Goal: Transaction & Acquisition: Purchase product/service

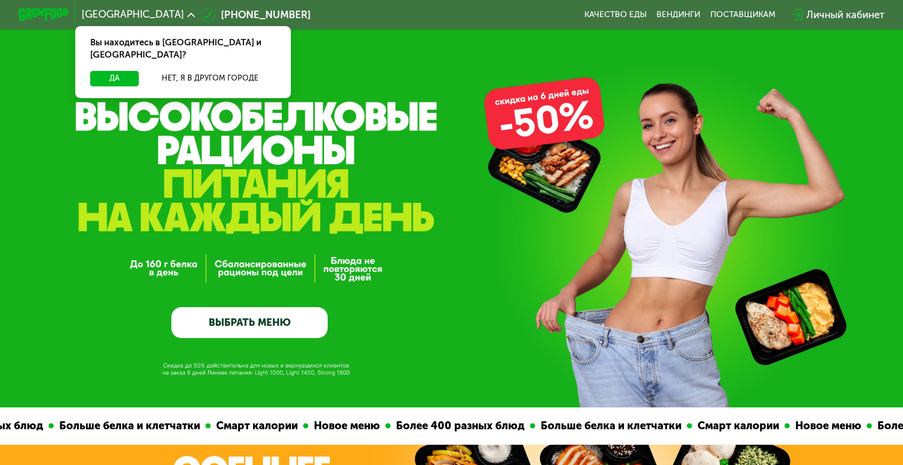
click at [225, 313] on link "ВЫБРАТЬ МЕНЮ" at bounding box center [249, 322] width 156 height 31
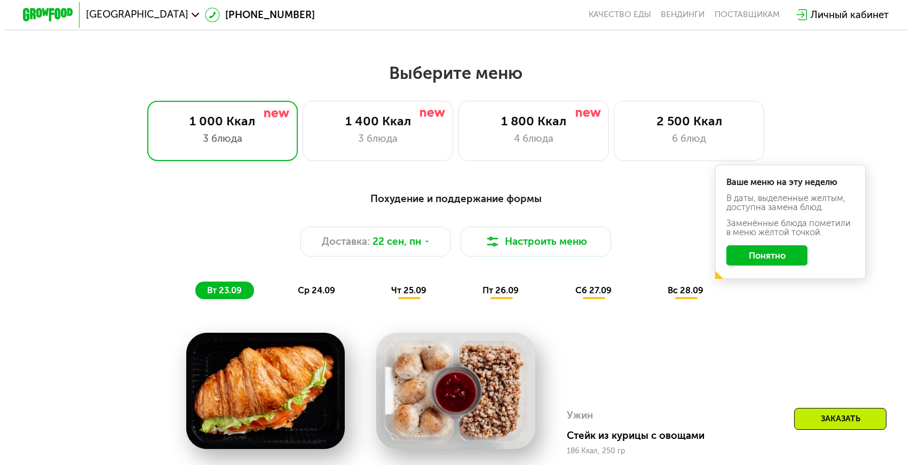
scroll to position [791, 0]
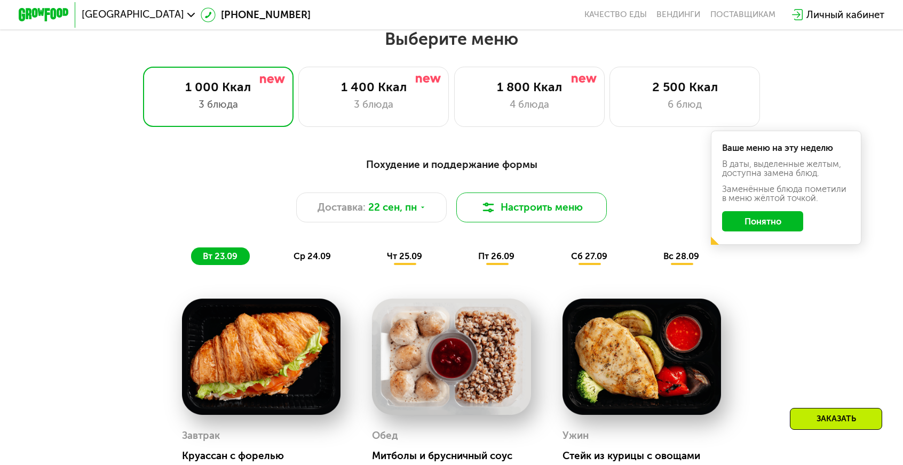
click at [519, 193] on button "Настроить меню" at bounding box center [531, 208] width 150 height 30
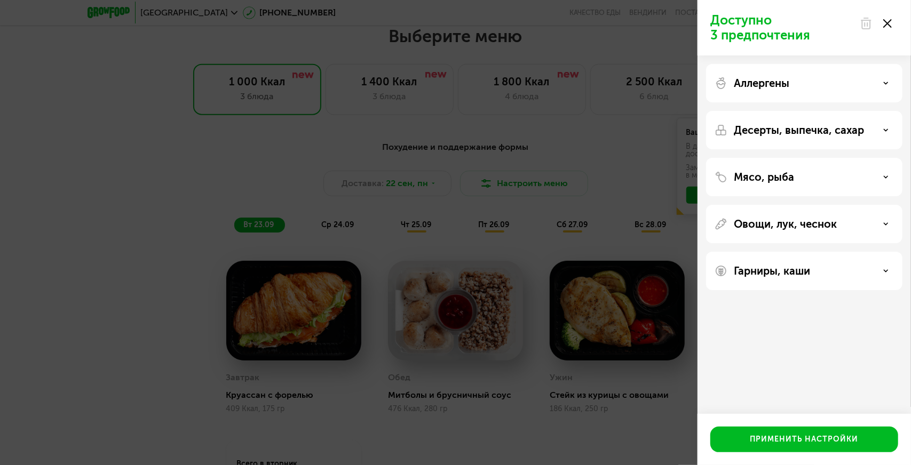
click at [811, 82] on div "Аллергены" at bounding box center [803, 83] width 179 height 13
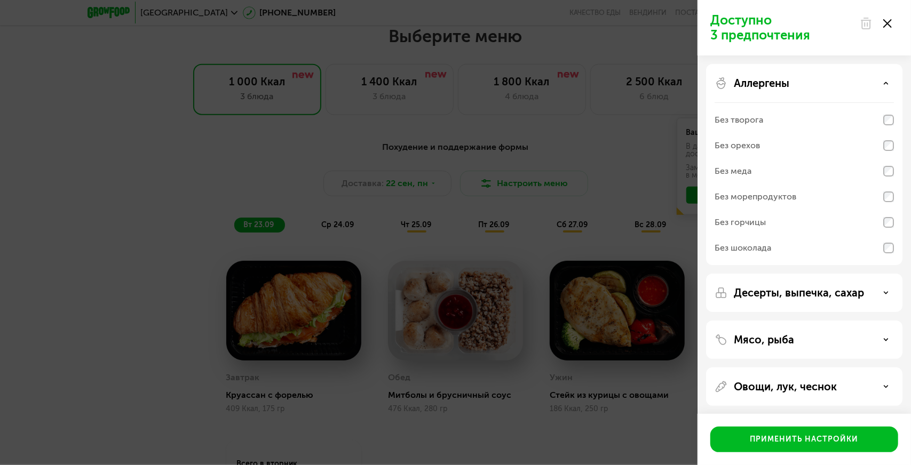
click at [773, 200] on div "Без морепродуктов" at bounding box center [755, 196] width 82 height 13
click at [761, 294] on p "Десерты, выпечка, сахар" at bounding box center [799, 293] width 130 height 13
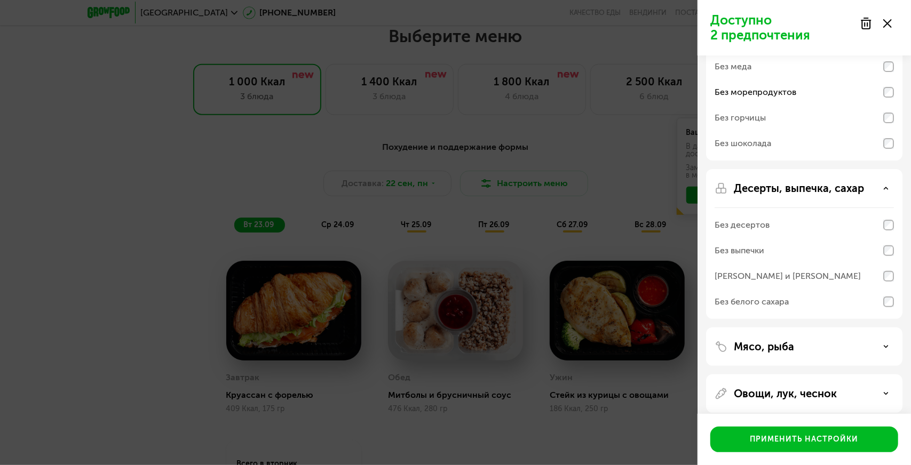
scroll to position [107, 0]
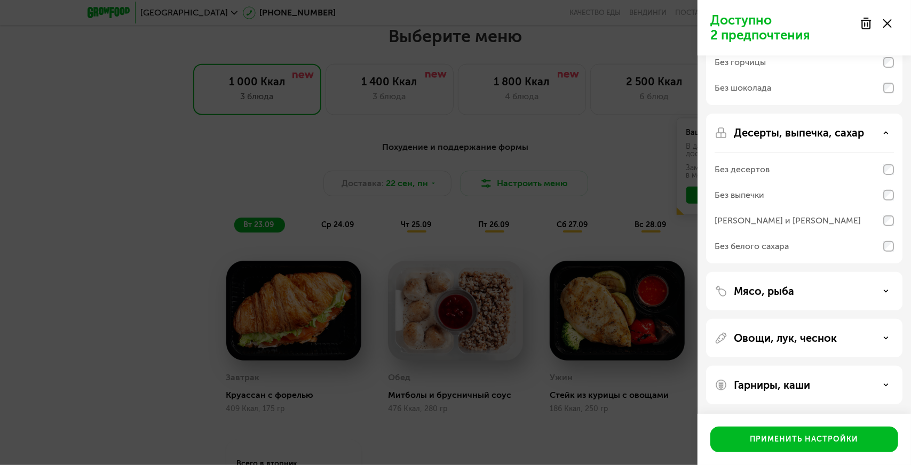
click at [784, 288] on p "Мясо, рыба" at bounding box center [764, 291] width 60 height 13
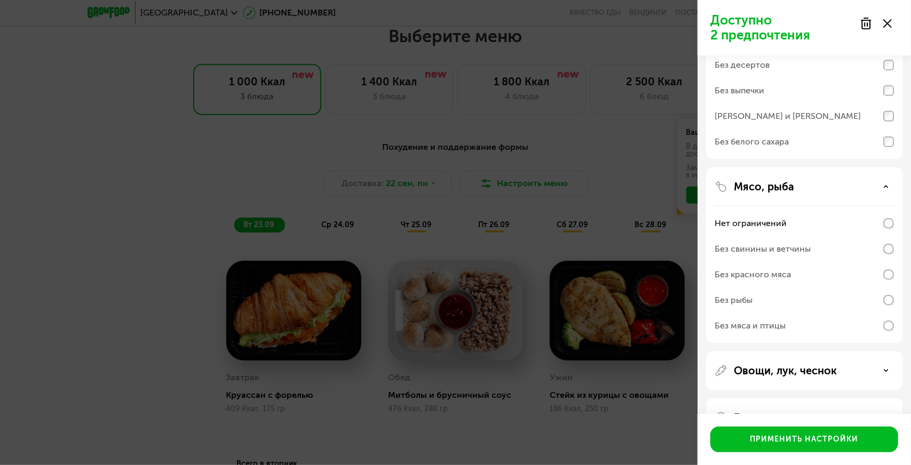
scroll to position [267, 0]
click at [799, 244] on div "Без свинины и ветчины" at bounding box center [762, 247] width 96 height 13
click at [796, 275] on div "Без красного мяса" at bounding box center [803, 273] width 179 height 26
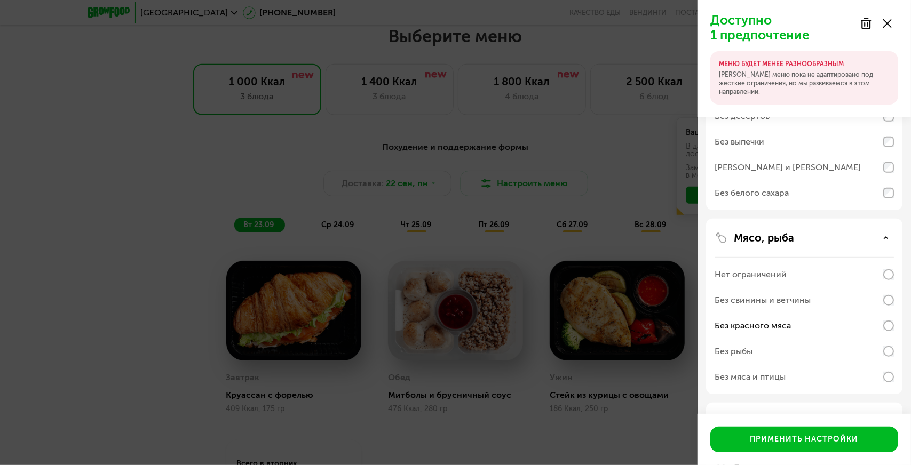
click at [802, 297] on div "Без свинины и ветчины" at bounding box center [762, 300] width 96 height 13
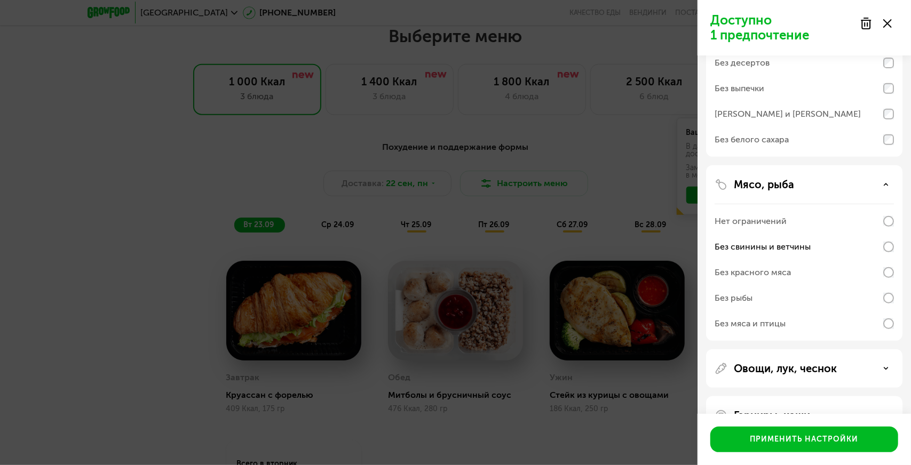
click at [787, 300] on div "Без рыбы" at bounding box center [803, 298] width 179 height 26
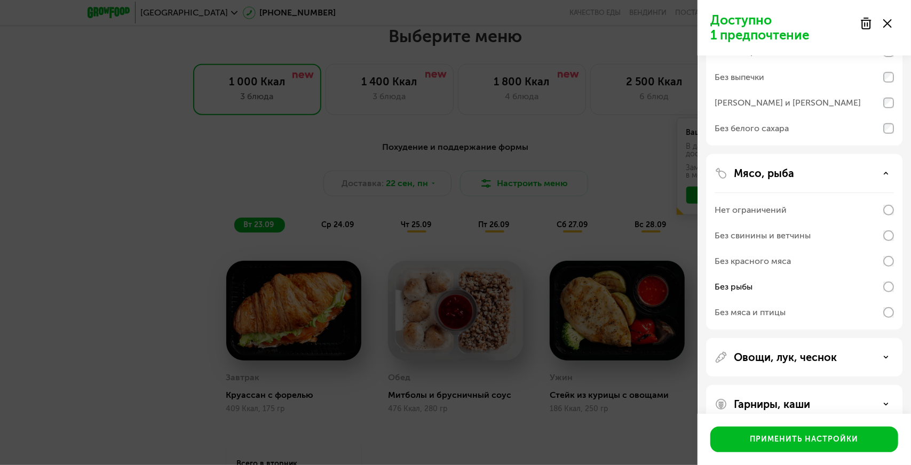
scroll to position [298, 0]
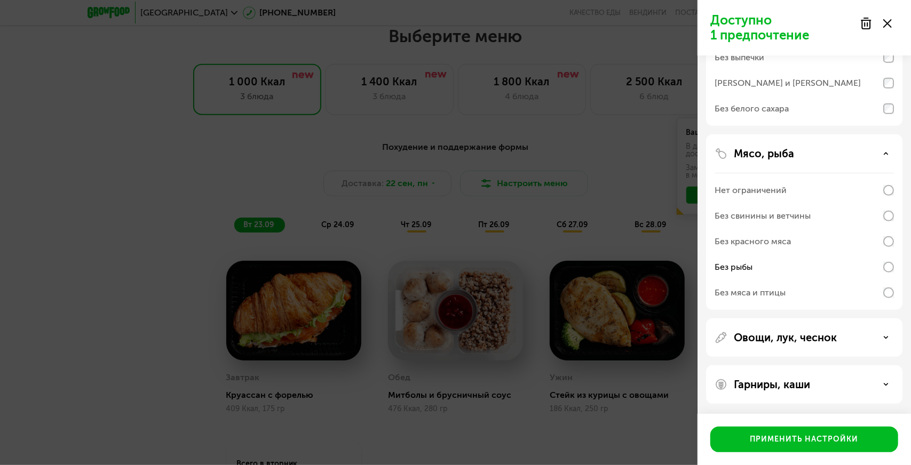
click at [791, 329] on div "Овощи, лук, чеснок" at bounding box center [804, 338] width 196 height 38
click at [794, 335] on p "Овощи, лук, чеснок" at bounding box center [785, 337] width 103 height 13
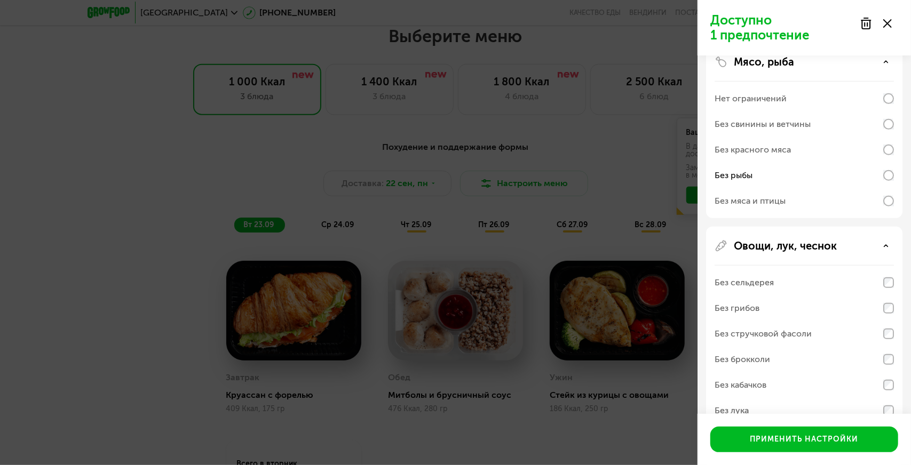
scroll to position [404, 0]
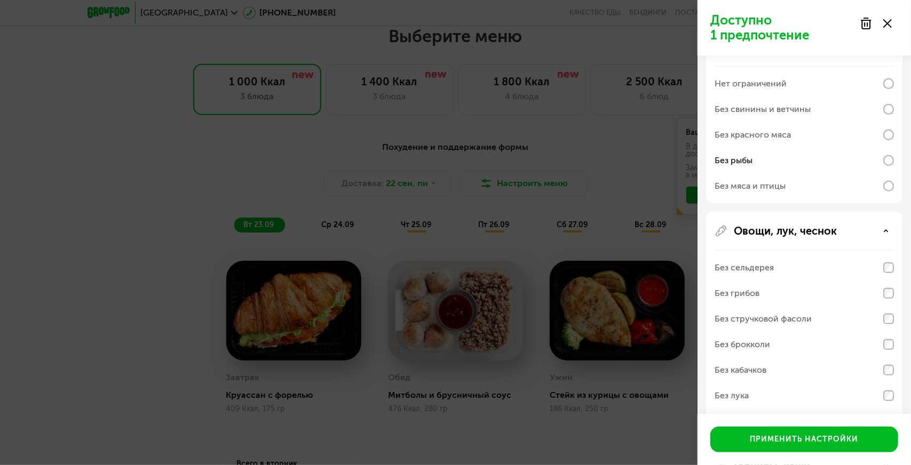
click at [801, 263] on div "Без сельдерея" at bounding box center [803, 268] width 179 height 26
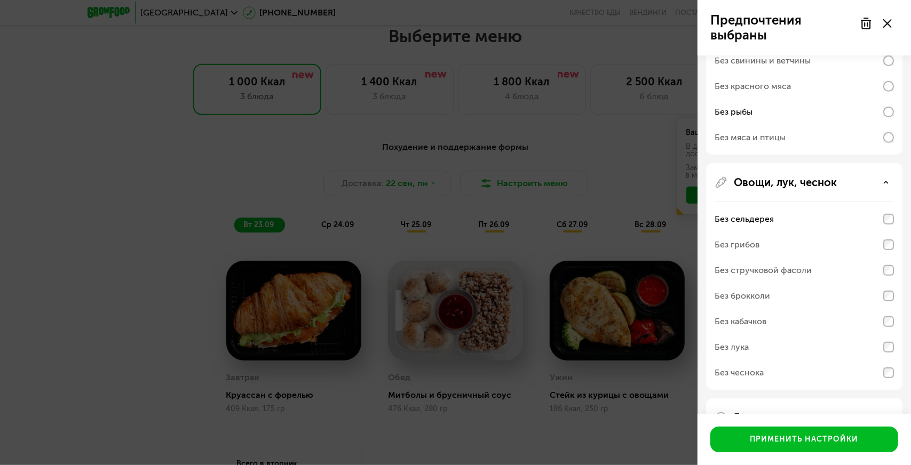
scroll to position [458, 0]
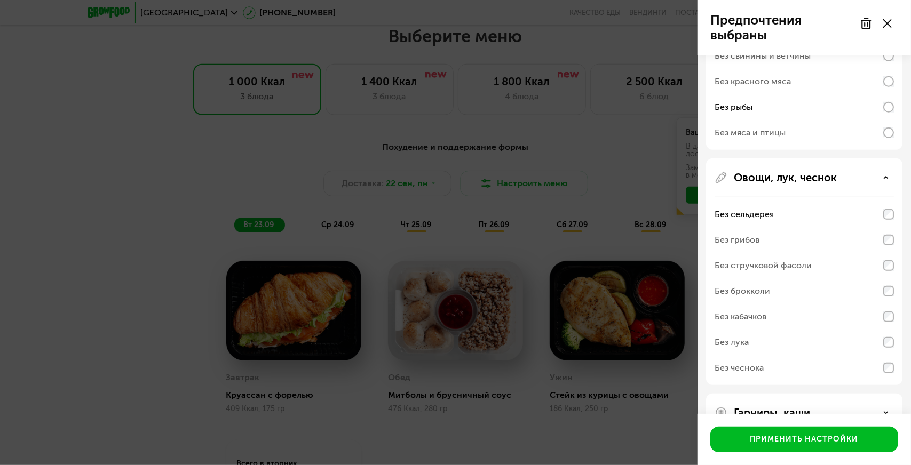
click at [789, 291] on div "Без брокколи" at bounding box center [803, 292] width 179 height 26
click at [786, 315] on div "Без кабачков" at bounding box center [803, 317] width 179 height 26
click at [797, 292] on div "Без брокколи" at bounding box center [803, 292] width 179 height 26
click at [882, 334] on div "Без лука" at bounding box center [803, 343] width 179 height 26
click at [894, 313] on div "Овощи, лук, чеснок Без сельдерея Без грибов Без стручковой фасоли Без брокколи …" at bounding box center [804, 271] width 196 height 227
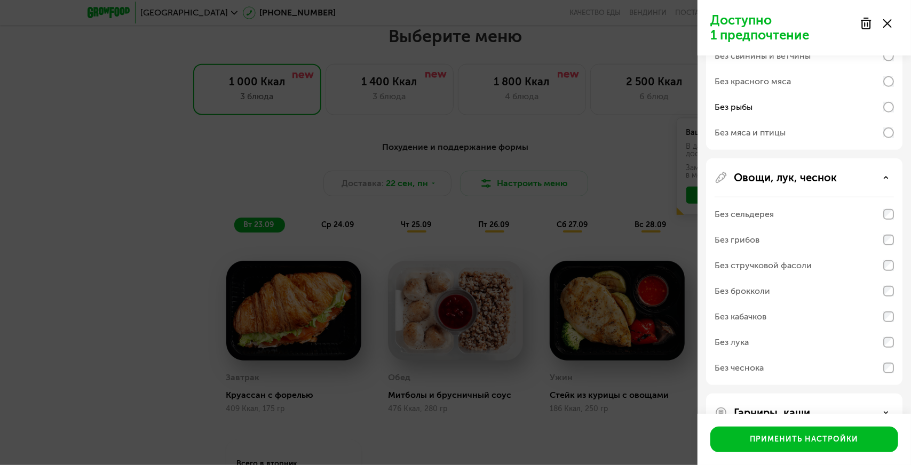
click at [887, 336] on div "Без лука" at bounding box center [803, 343] width 179 height 26
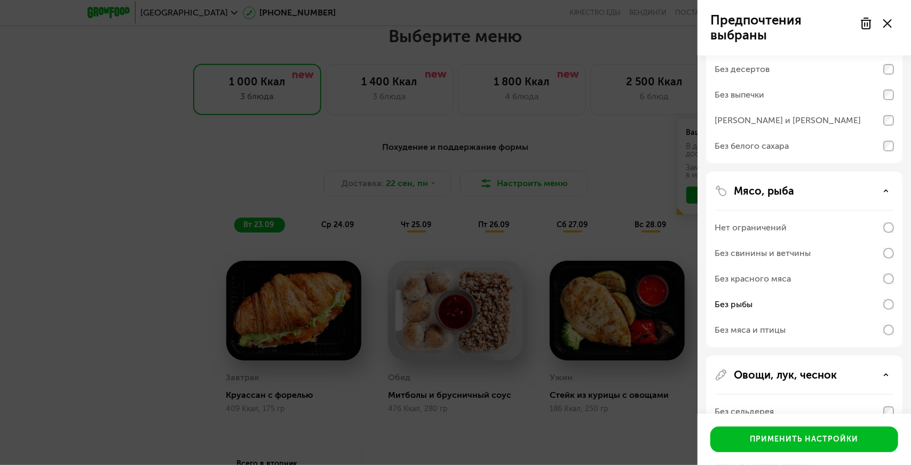
scroll to position [267, 0]
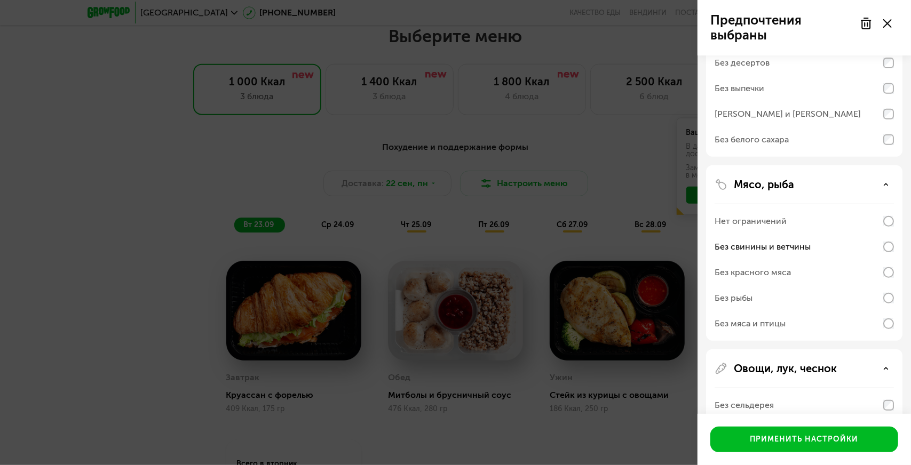
click at [888, 253] on div "Без свинины и ветчины" at bounding box center [803, 247] width 179 height 26
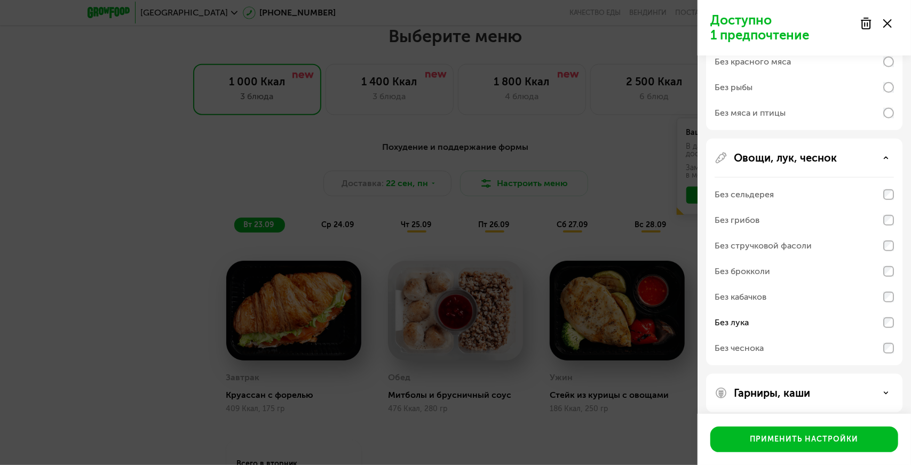
scroll to position [486, 0]
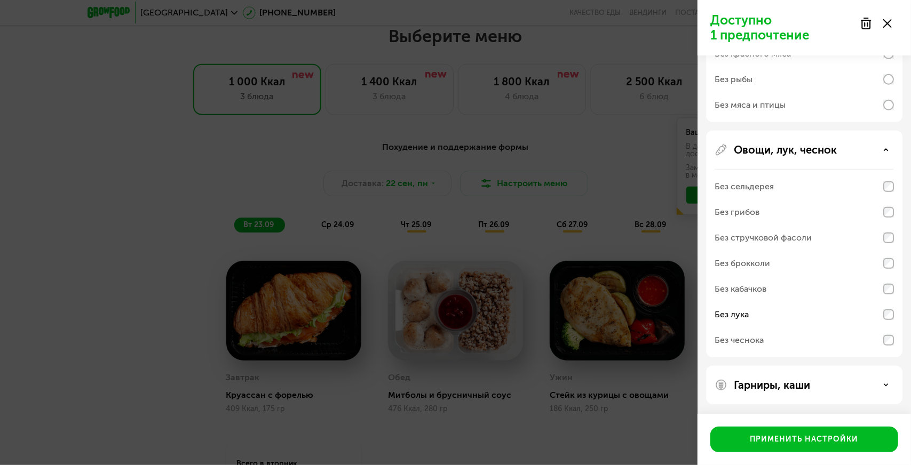
click at [836, 376] on div "Гарниры, каши" at bounding box center [804, 385] width 196 height 38
click at [837, 385] on div "Гарниры, каши" at bounding box center [803, 385] width 179 height 13
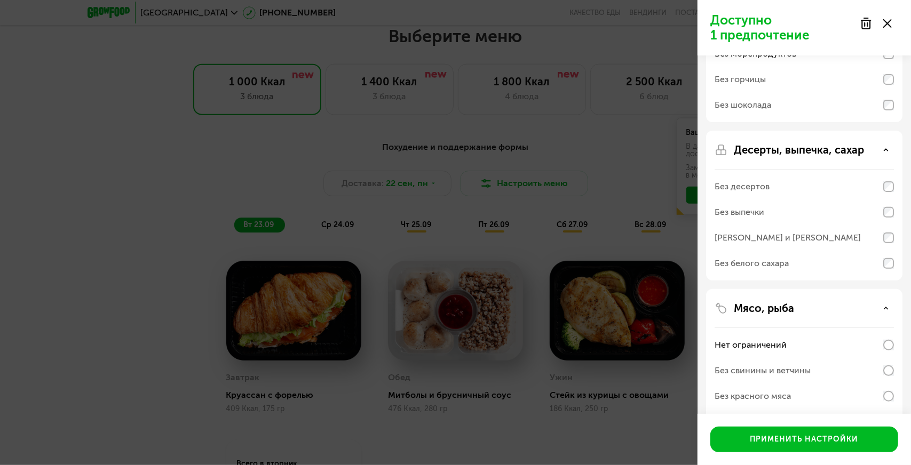
scroll to position [142, 0]
drag, startPoint x: 863, startPoint y: 213, endPoint x: 849, endPoint y: 169, distance: 45.9
click at [849, 169] on div "Десерты, выпечка, сахар Без десертов Без выпечки Без сэндвичей и круассанов Без…" at bounding box center [804, 206] width 196 height 150
click at [884, 206] on div "Без выпечки" at bounding box center [803, 213] width 179 height 26
click at [887, 205] on div "Без выпечки" at bounding box center [803, 213] width 179 height 26
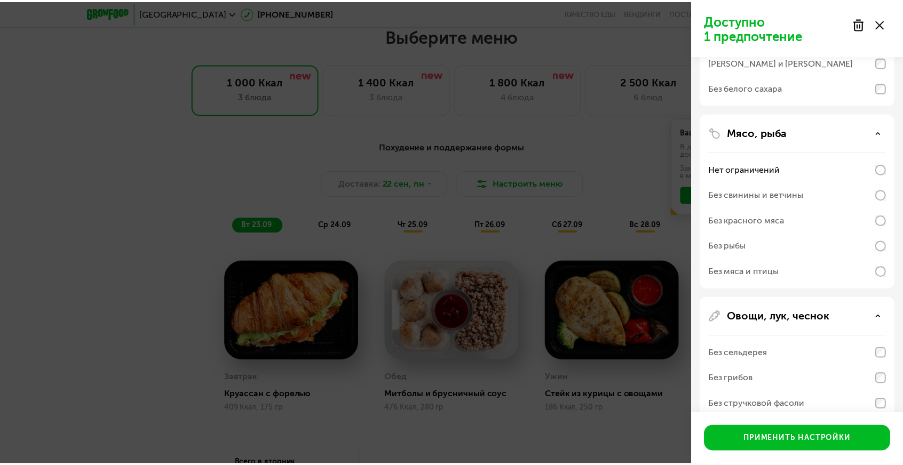
scroll to position [320, 0]
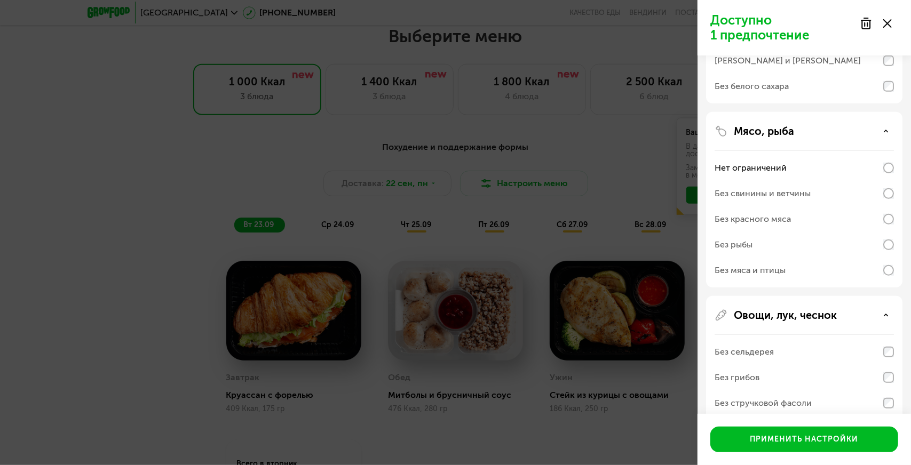
click at [877, 275] on div "Без мяса и птицы" at bounding box center [803, 271] width 179 height 26
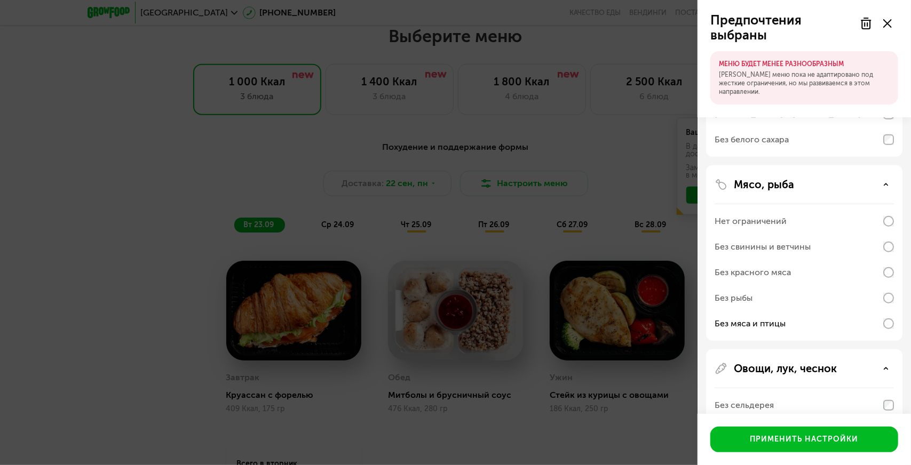
click at [894, 249] on div "Мясо, рыба Нет ограничений Без свинины и ветчины Без красного мяса Без рыбы Без…" at bounding box center [804, 253] width 196 height 176
click at [897, 251] on div "Мясо, рыба Нет ограничений Без свинины и ветчины Без красного мяса Без рыбы Без…" at bounding box center [804, 253] width 196 height 176
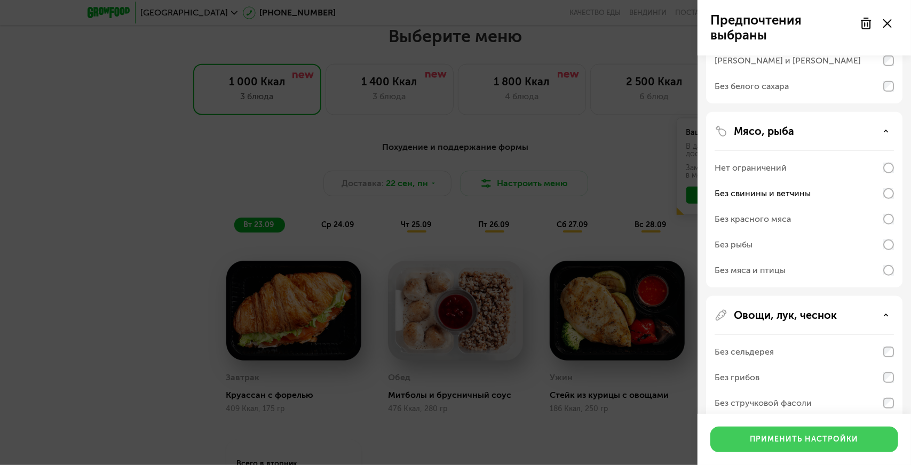
click at [829, 444] on div "Применить настройки" at bounding box center [804, 439] width 108 height 11
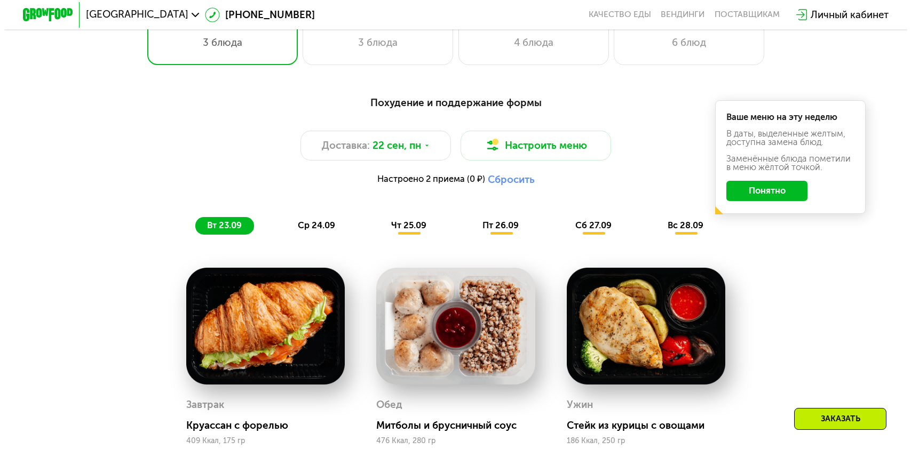
scroll to position [844, 0]
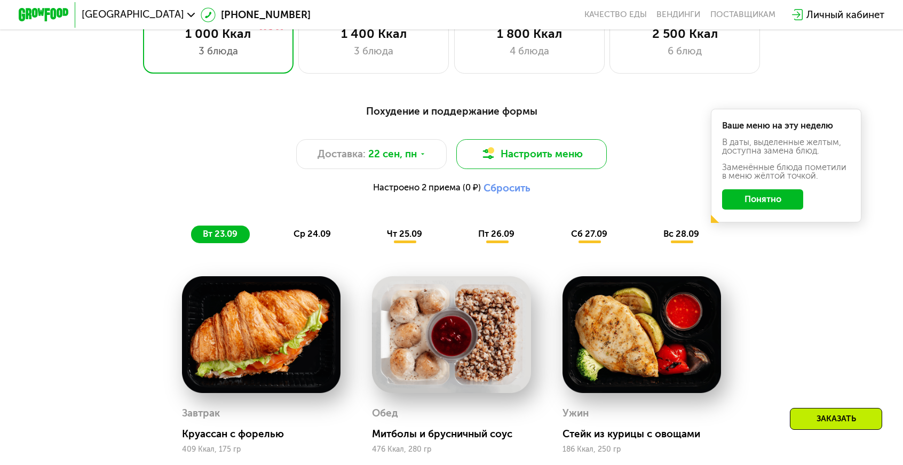
click at [553, 139] on button "Настроить меню" at bounding box center [531, 154] width 150 height 30
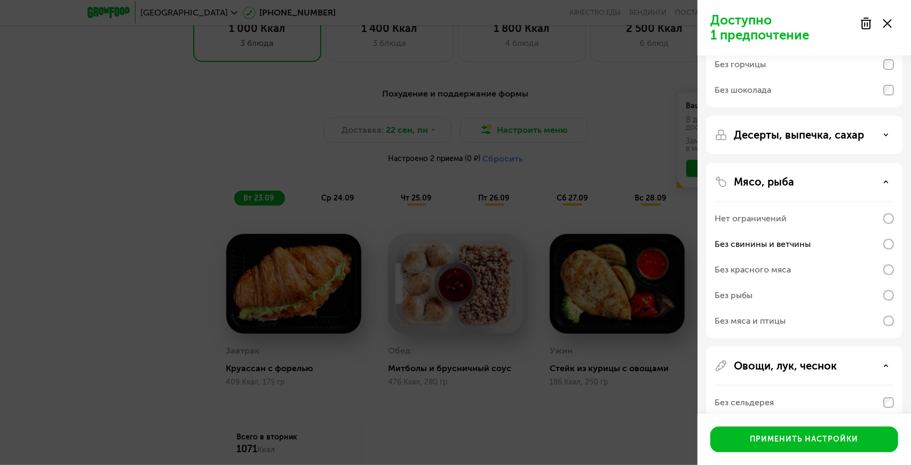
scroll to position [213, 0]
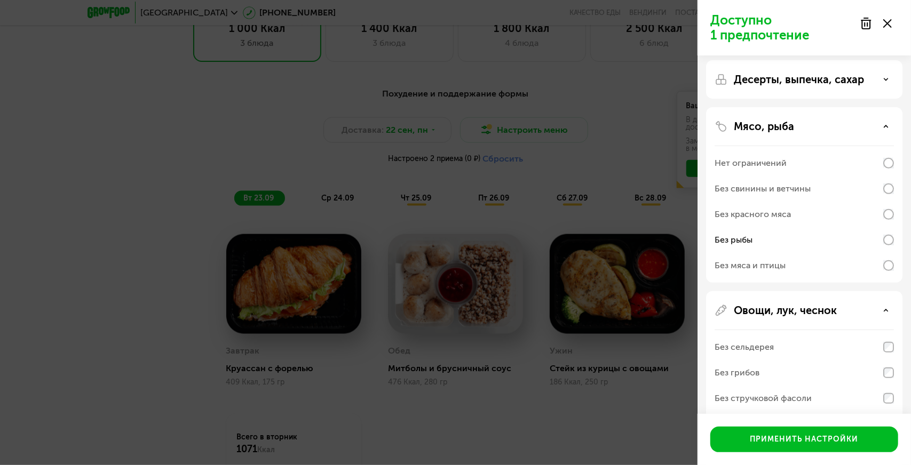
drag, startPoint x: 839, startPoint y: 360, endPoint x: 824, endPoint y: 395, distance: 38.5
drag, startPoint x: 824, startPoint y: 395, endPoint x: 899, endPoint y: 316, distance: 109.1
click at [900, 316] on div "Овощи, лук, чеснок Без сельдерея Без грибов Без стручковой фасоли Без брокколи …" at bounding box center [804, 404] width 196 height 227
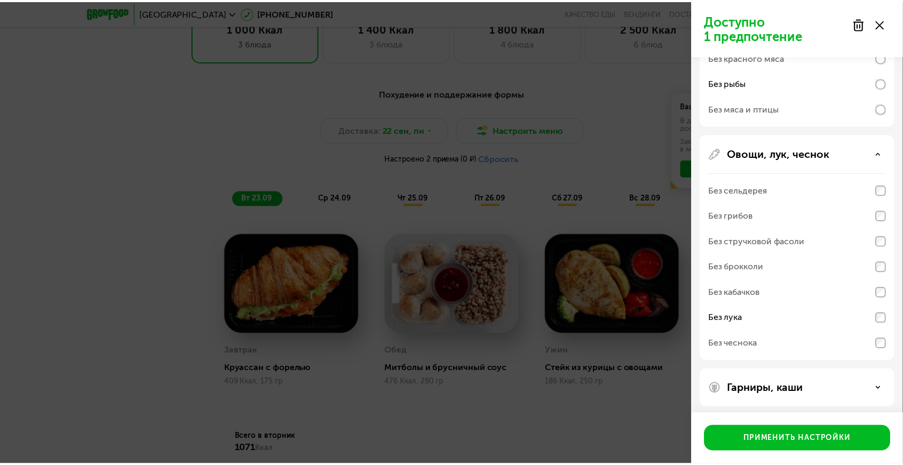
scroll to position [373, 0]
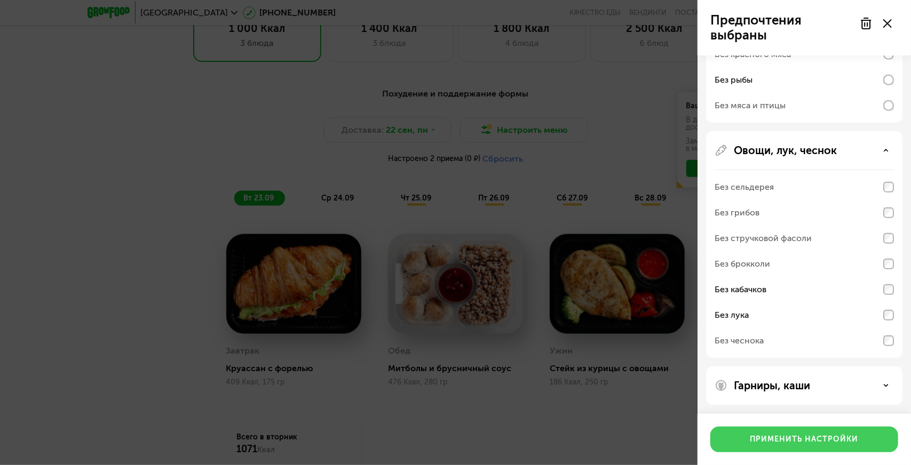
click at [837, 434] on div "Применить настройки" at bounding box center [804, 439] width 108 height 11
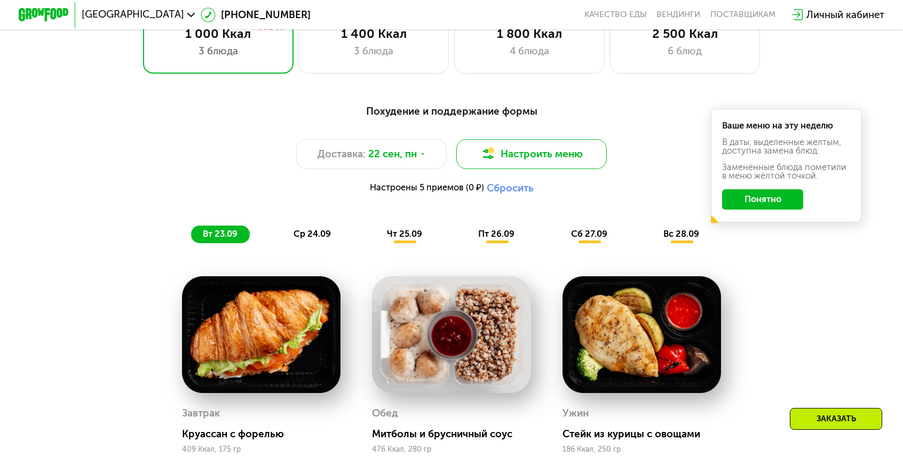
click at [540, 139] on button "Настроить меню" at bounding box center [531, 154] width 150 height 30
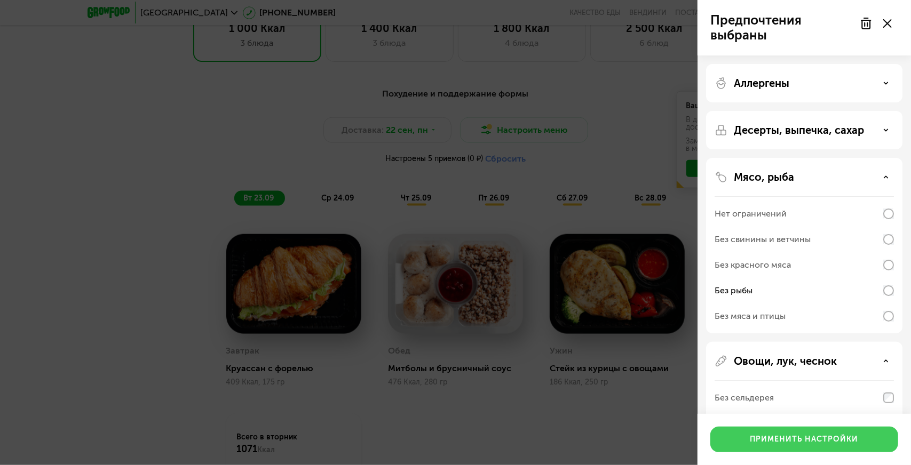
click at [743, 434] on button "Применить настройки" at bounding box center [804, 440] width 188 height 26
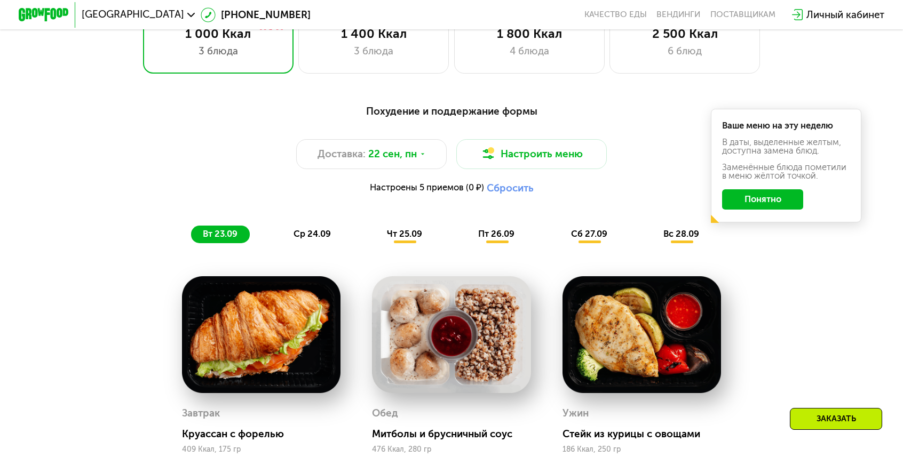
click at [336, 226] on div "ср 24.09" at bounding box center [312, 235] width 61 height 18
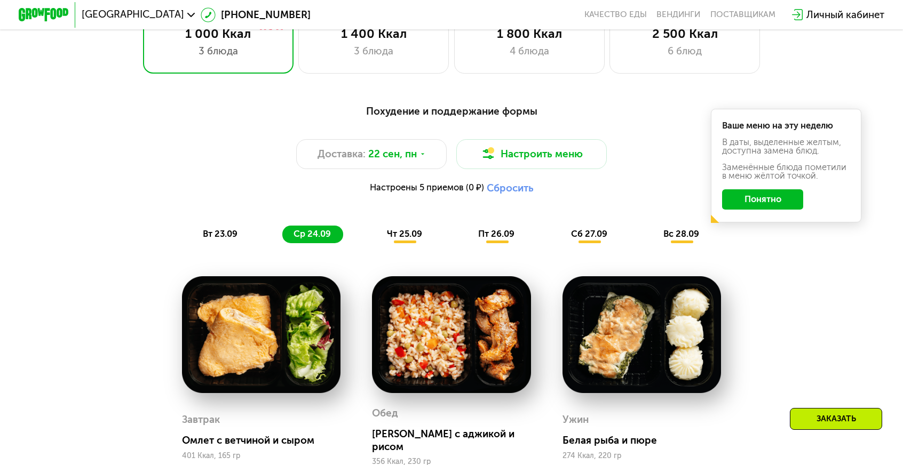
click at [250, 226] on div "вт 23.09" at bounding box center [220, 235] width 59 height 18
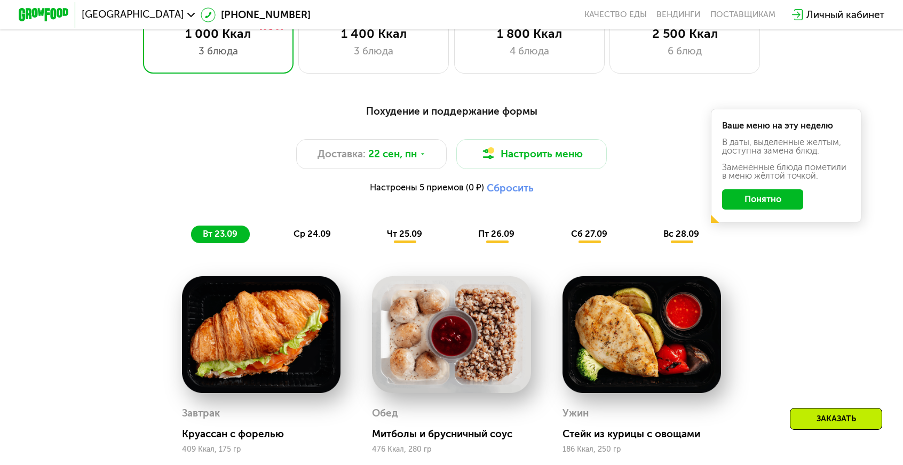
click at [344, 226] on div "ср 24.09" at bounding box center [312, 235] width 61 height 18
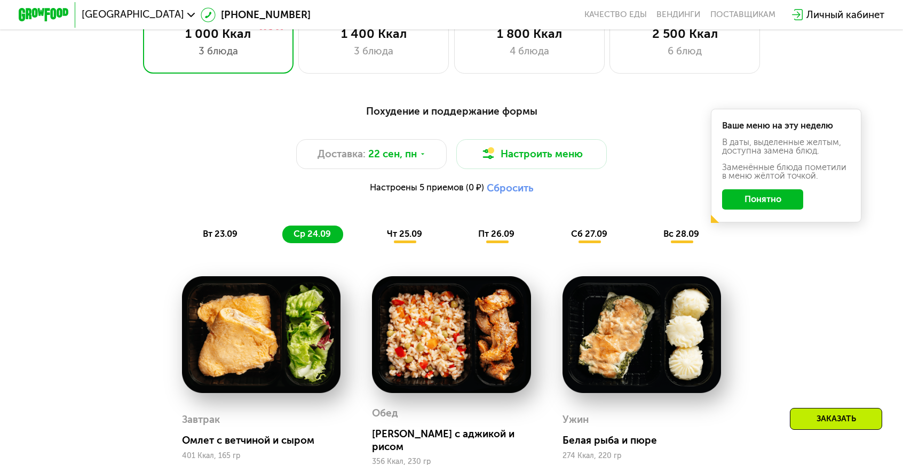
click at [280, 190] on div "Похудение и поддержание формы Доставка: [DATE] Настроить меню Настроены 5 прием…" at bounding box center [451, 174] width 742 height 140
click at [237, 229] on span "вт 23.09" at bounding box center [220, 234] width 35 height 10
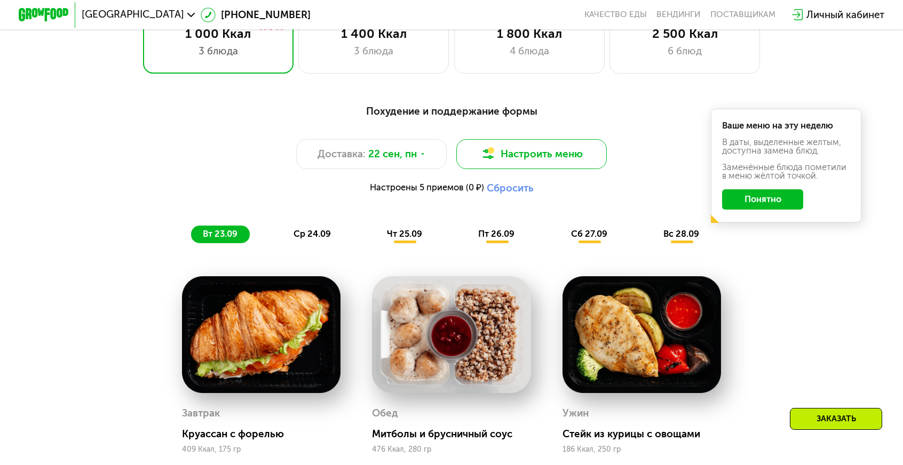
click at [509, 139] on button "Настроить меню" at bounding box center [531, 154] width 150 height 30
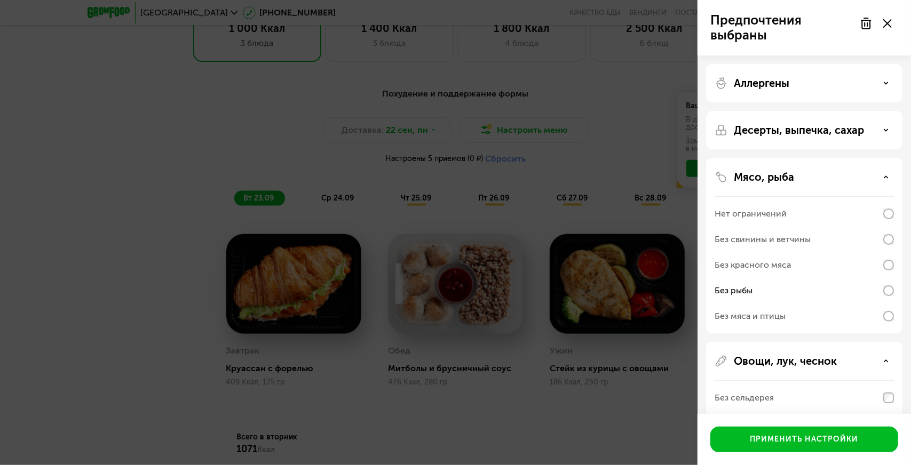
click at [471, 299] on div "Предпочтения выбраны Аллергены Десерты, выпечка, сахар Мясо, рыба Нет ограничен…" at bounding box center [455, 232] width 911 height 465
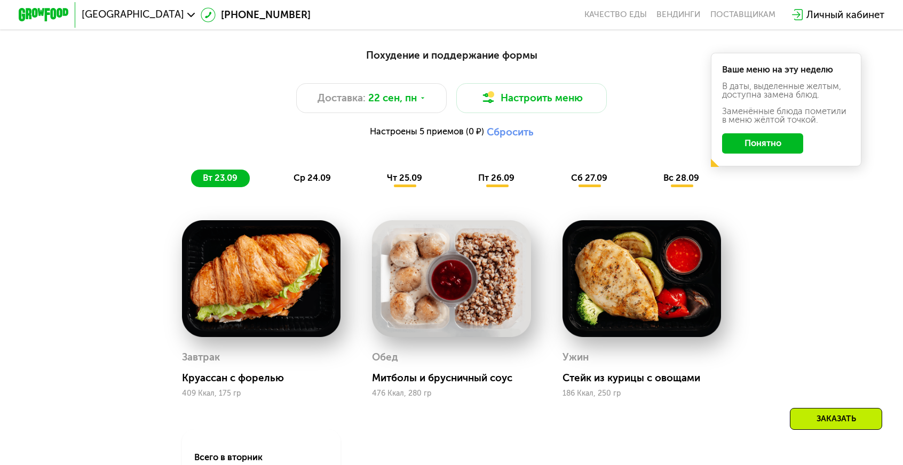
scroll to position [791, 0]
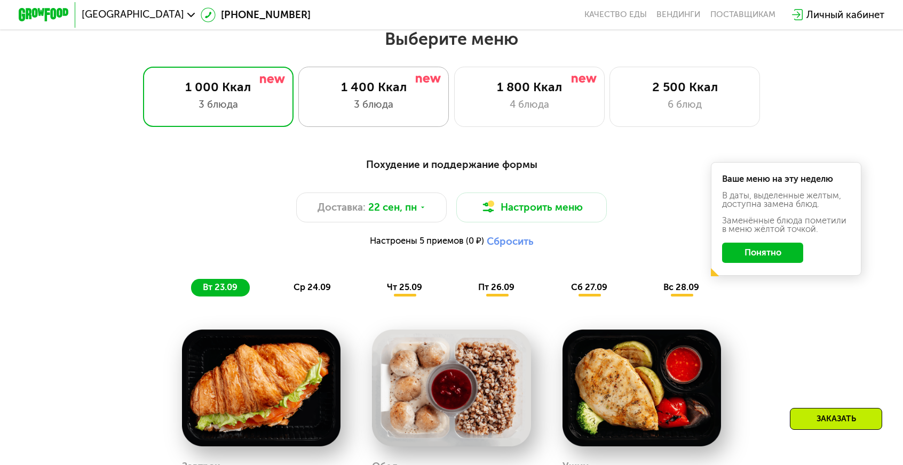
click at [423, 97] on div "3 блюда" at bounding box center [374, 104] width 124 height 15
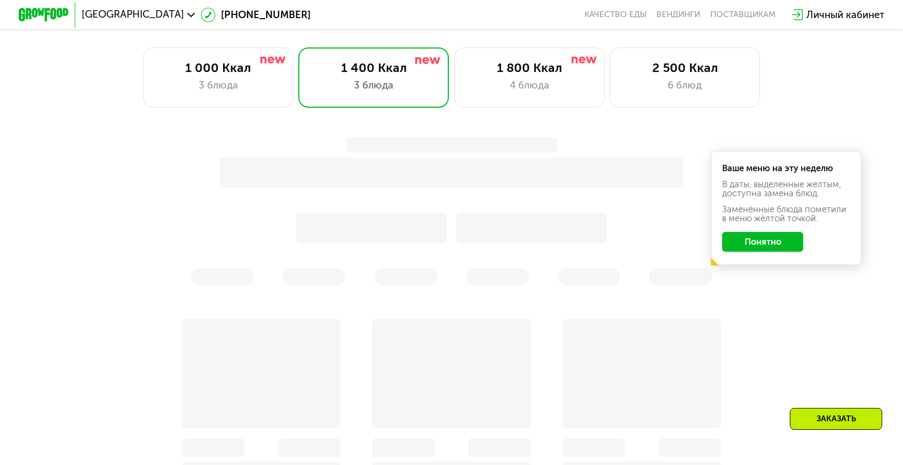
scroll to position [844, 0]
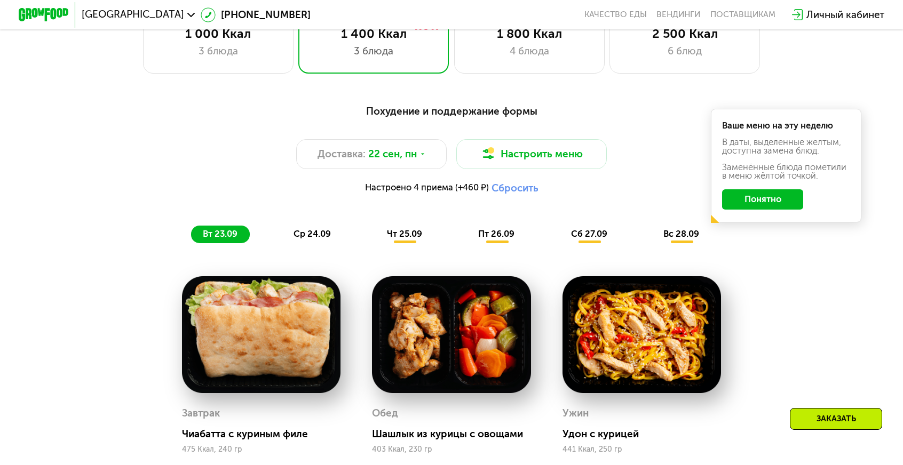
click at [324, 226] on div "ср 24.09" at bounding box center [312, 235] width 61 height 18
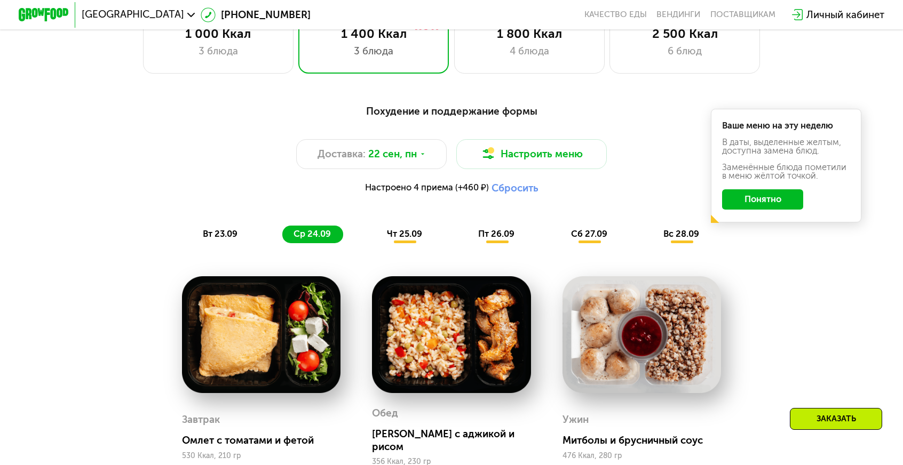
click at [412, 229] on span "чт 25.09" at bounding box center [404, 234] width 35 height 10
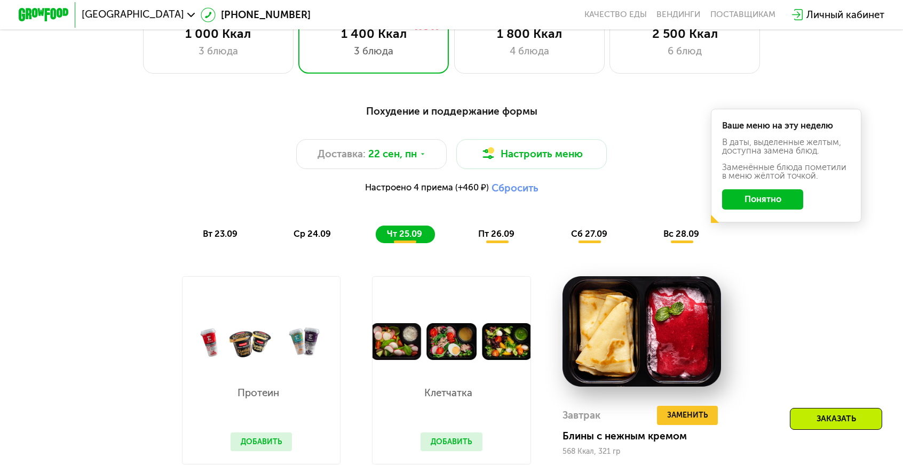
click at [472, 433] on button "Добавить" at bounding box center [451, 442] width 62 height 19
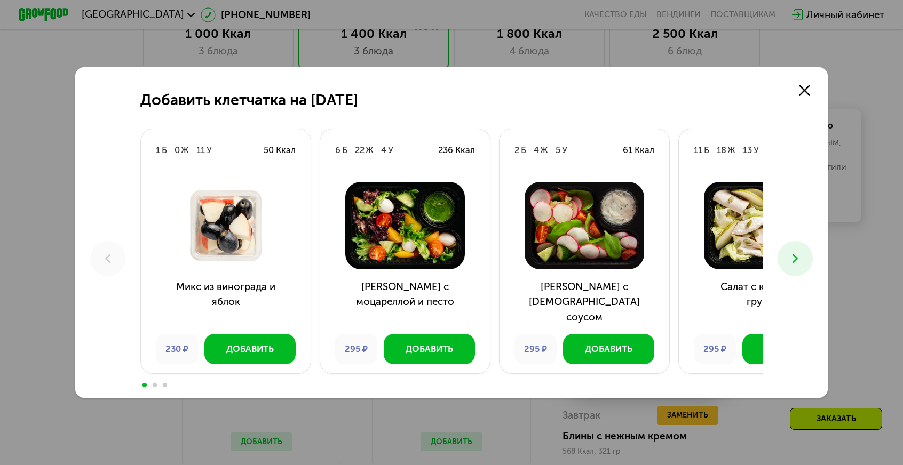
click at [777, 258] on button at bounding box center [794, 258] width 35 height 35
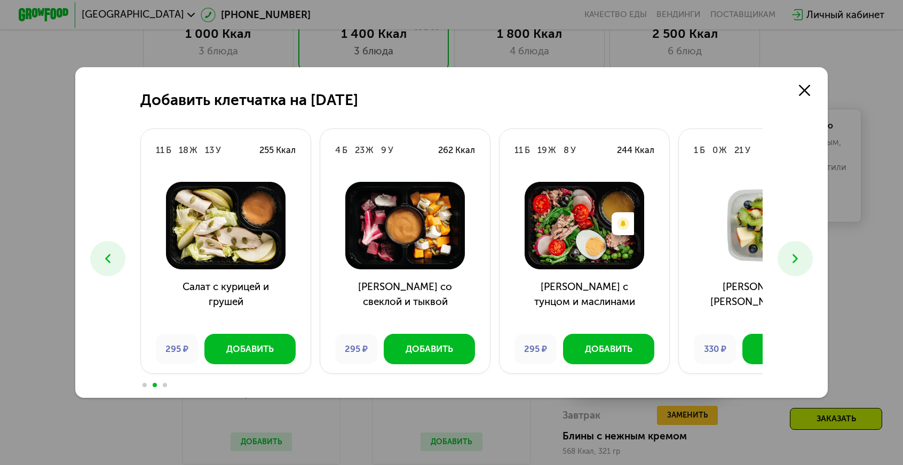
click at [777, 256] on button at bounding box center [794, 258] width 35 height 35
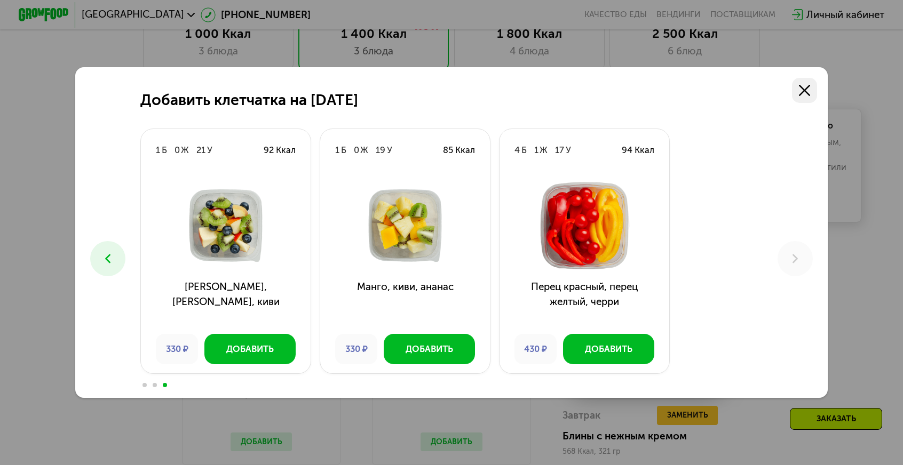
click at [792, 103] on link at bounding box center [804, 90] width 25 height 25
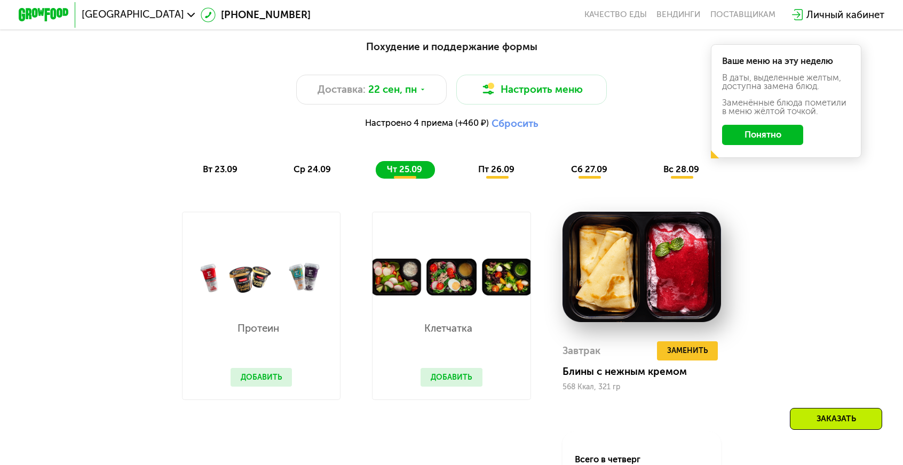
scroll to position [897, 0]
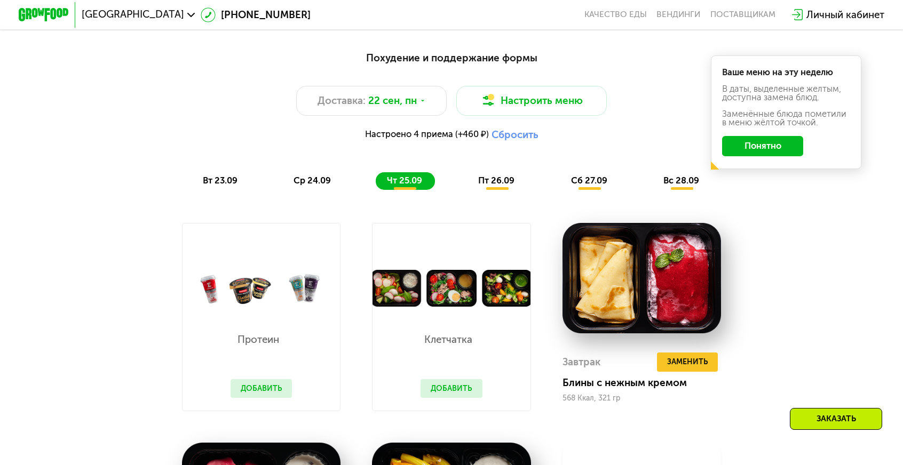
click at [344, 172] on div "ср 24.09" at bounding box center [312, 181] width 61 height 18
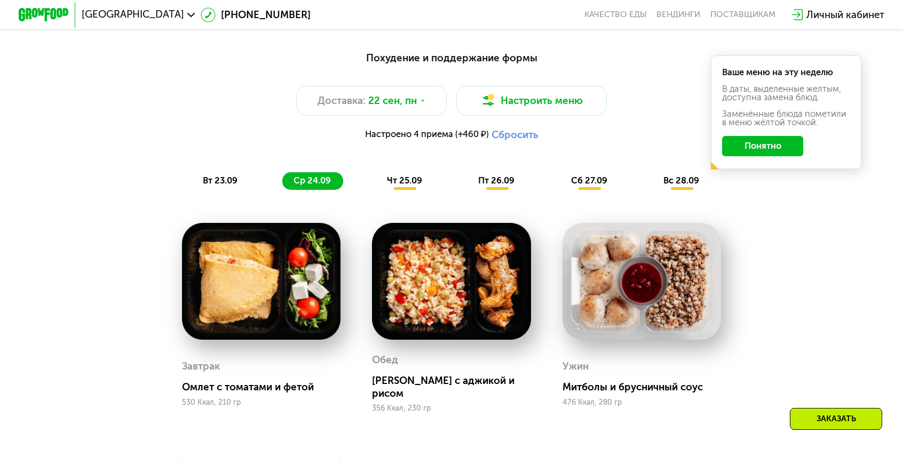
click at [401, 176] on span "чт 25.09" at bounding box center [404, 181] width 35 height 10
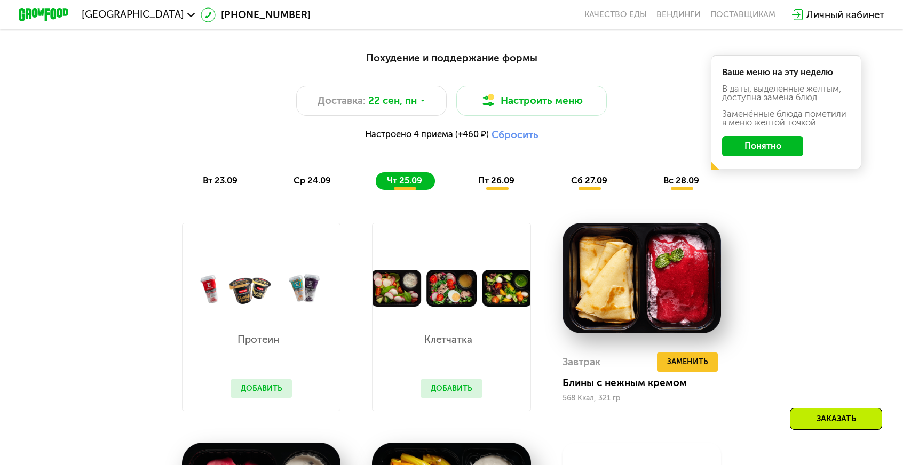
click at [493, 176] on span "пт 26.09" at bounding box center [496, 181] width 36 height 10
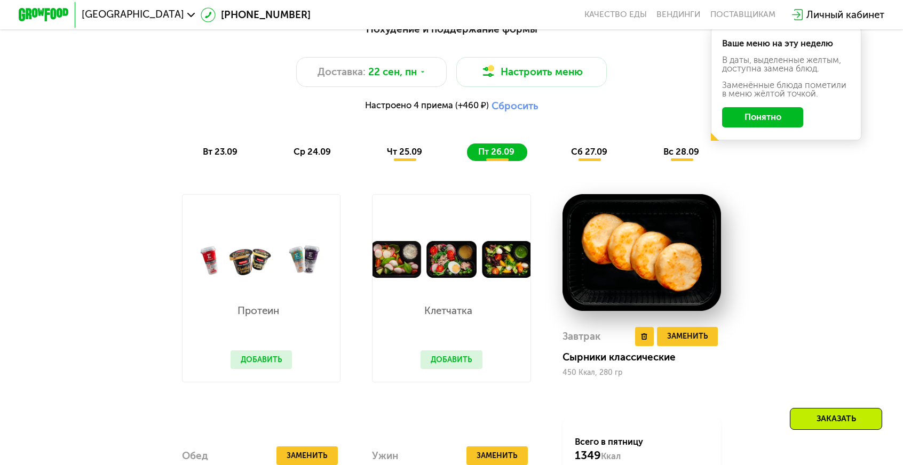
scroll to position [1004, 0]
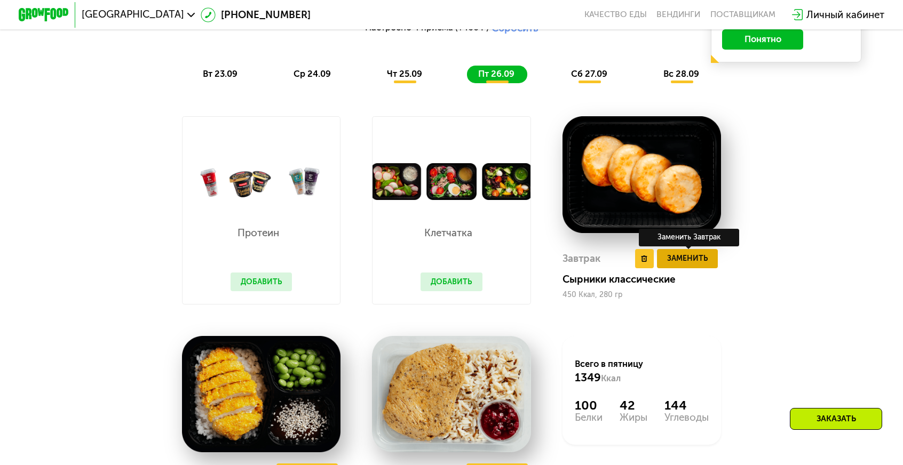
click at [667, 252] on span "Заменить" at bounding box center [687, 258] width 41 height 13
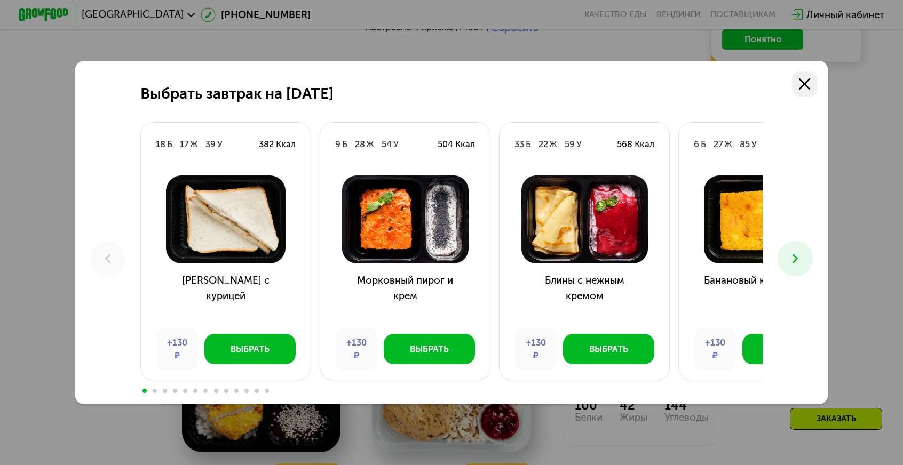
click at [792, 97] on link at bounding box center [804, 83] width 25 height 25
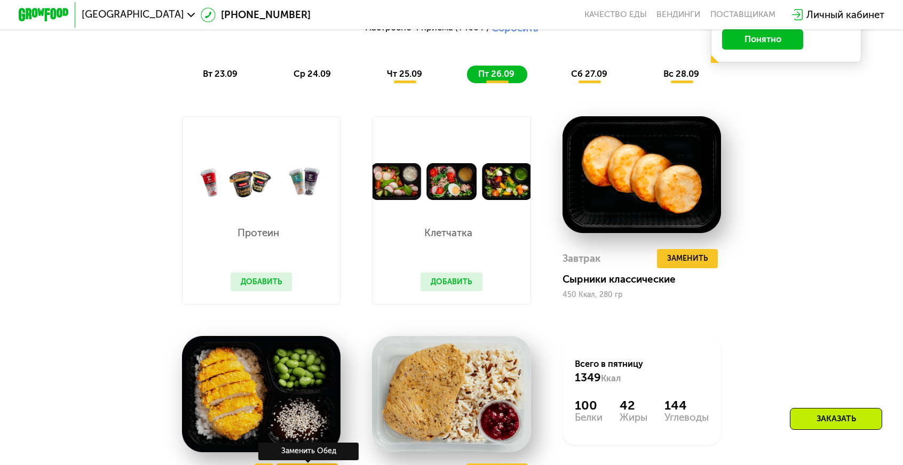
click at [320, 465] on span "Заменить" at bounding box center [307, 473] width 41 height 13
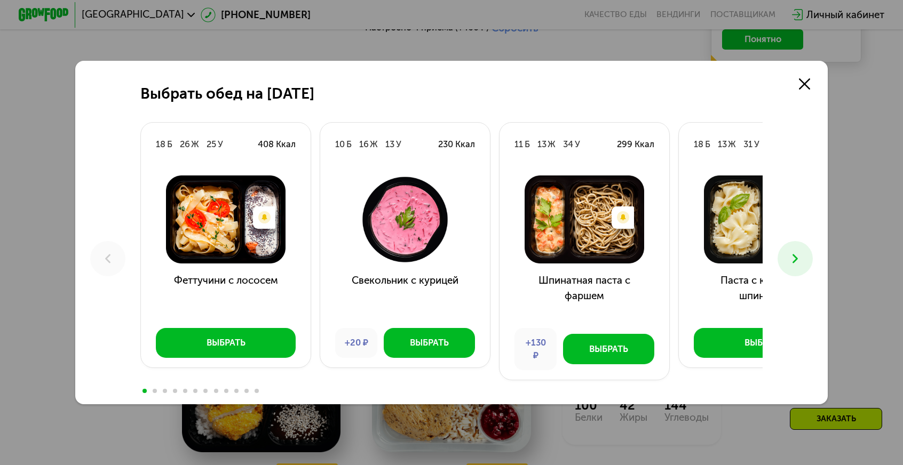
click at [787, 261] on icon at bounding box center [794, 258] width 15 height 15
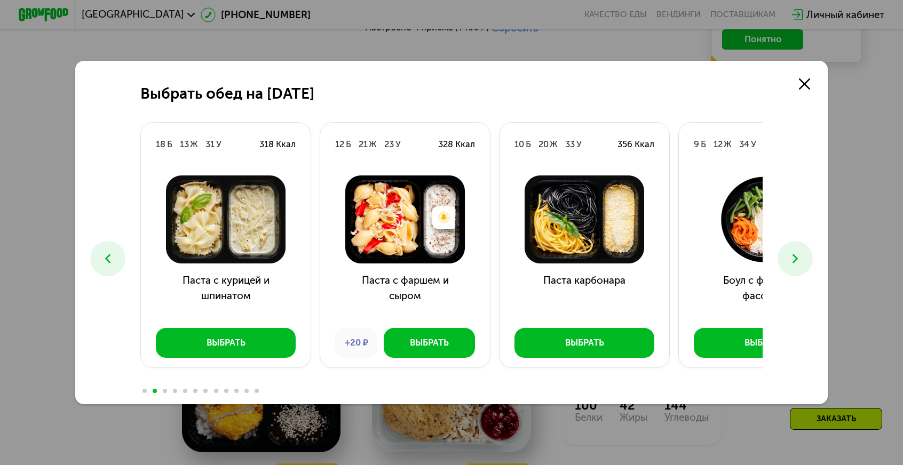
click at [787, 251] on icon at bounding box center [794, 258] width 15 height 15
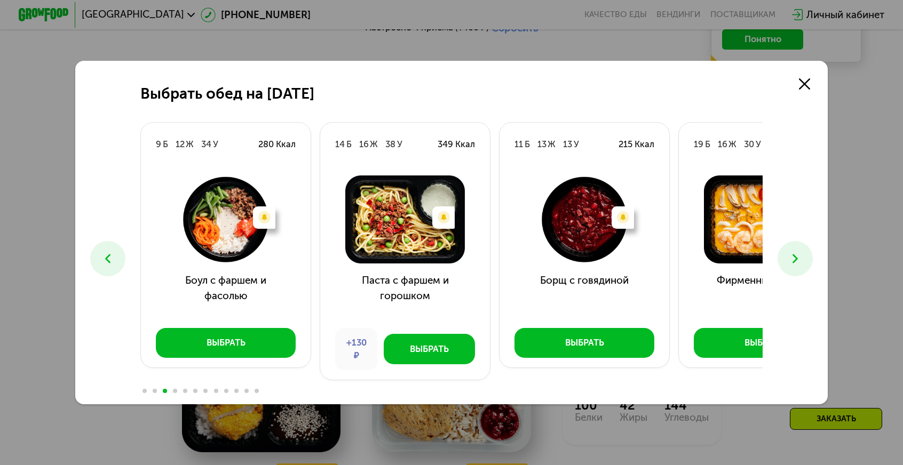
click at [787, 251] on icon at bounding box center [794, 258] width 15 height 15
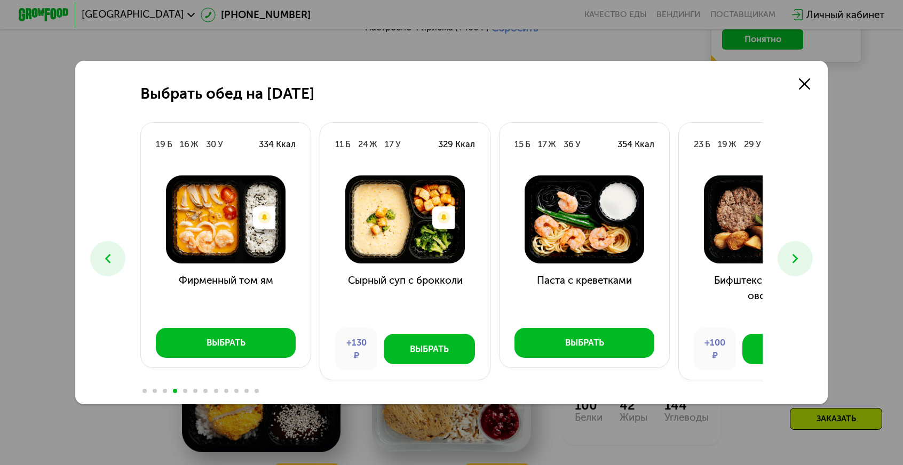
click at [787, 261] on icon at bounding box center [794, 258] width 15 height 15
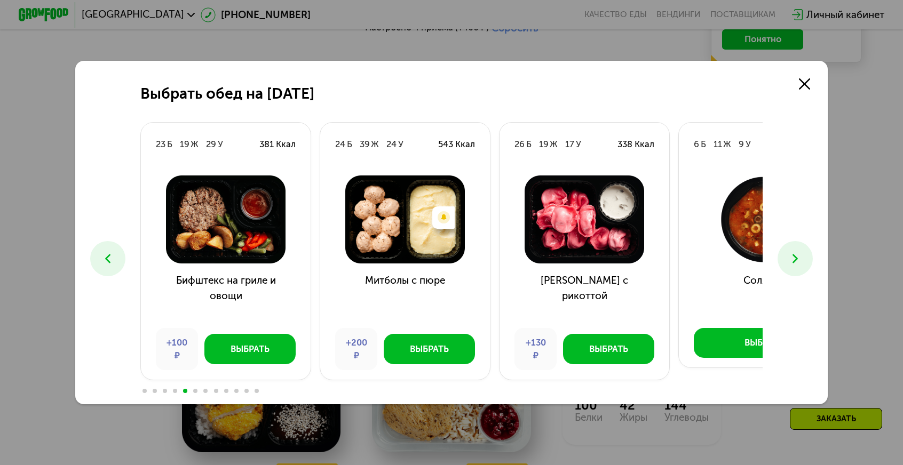
click at [777, 262] on button at bounding box center [794, 258] width 35 height 35
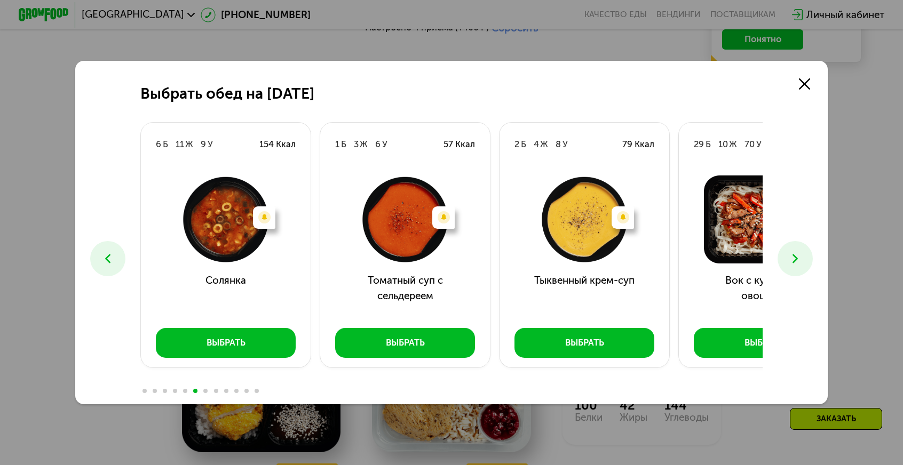
click at [787, 256] on icon at bounding box center [794, 258] width 15 height 15
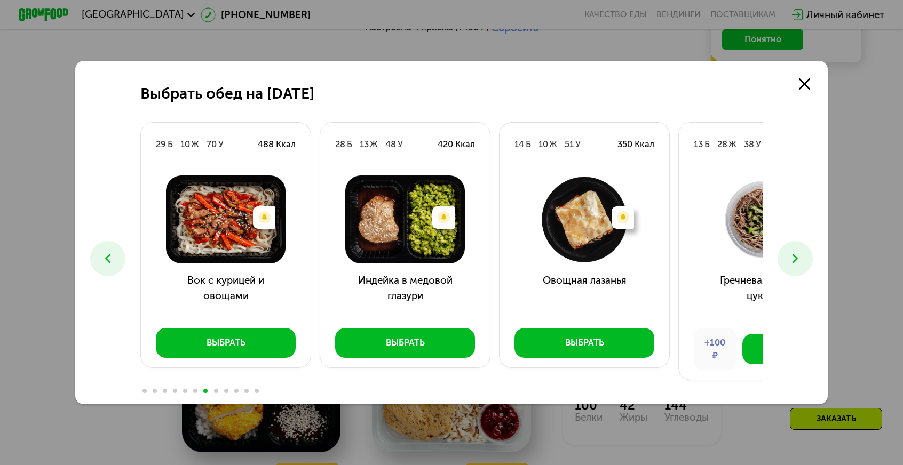
click at [787, 256] on icon at bounding box center [794, 258] width 15 height 15
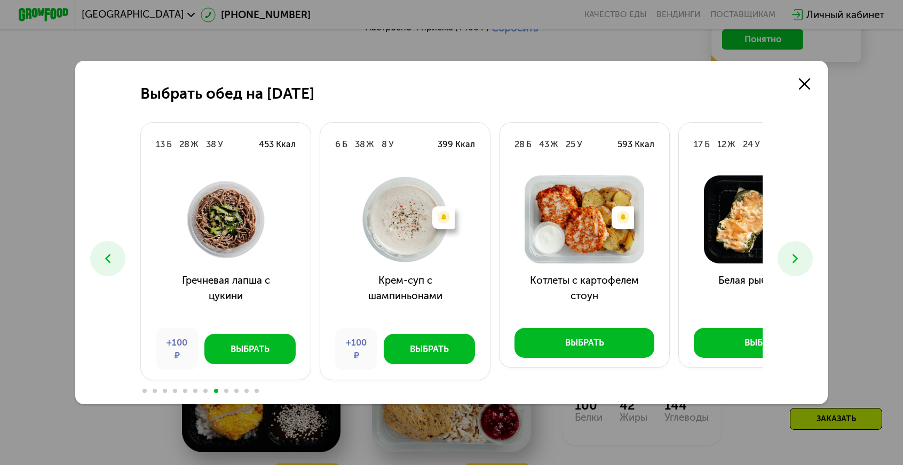
click at [787, 254] on icon at bounding box center [794, 258] width 15 height 15
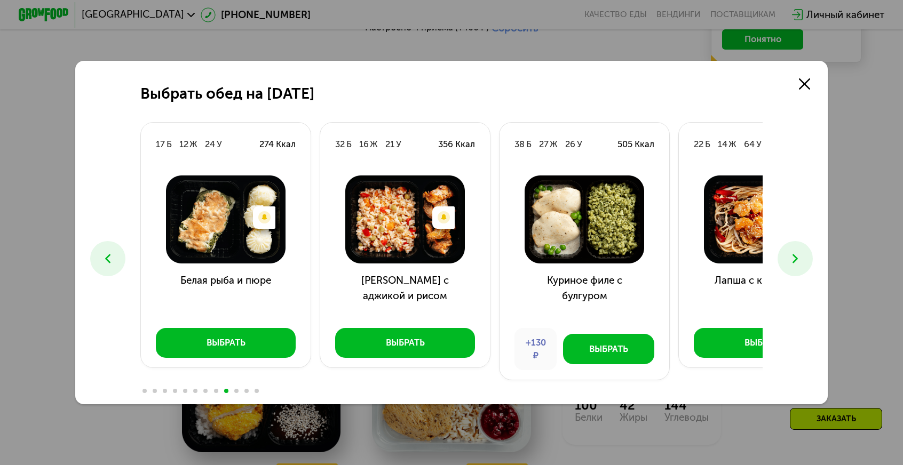
click at [726, 254] on div "Выбрать обед на [DATE] Б 26 Ж 25 У 408 Ккал Есть нежелательные ингредиенты: Рыб…" at bounding box center [451, 232] width 752 height 343
click at [777, 254] on button at bounding box center [794, 258] width 35 height 35
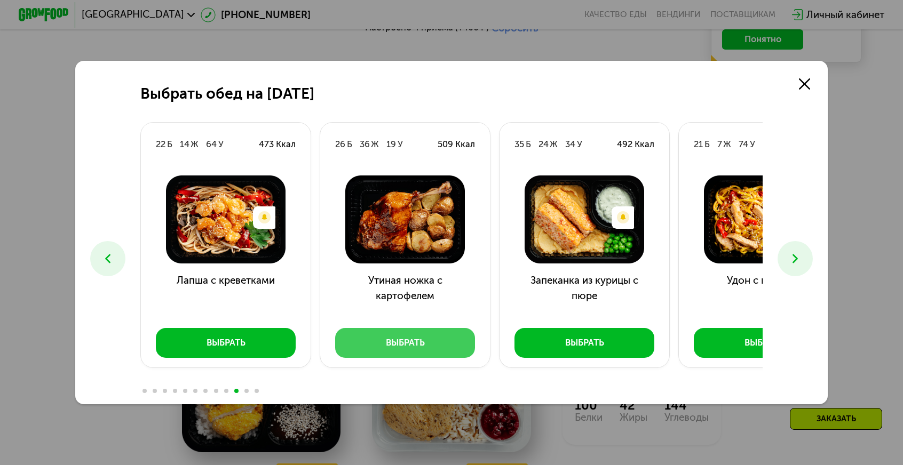
click at [467, 328] on button "Выбрать" at bounding box center [405, 343] width 140 height 30
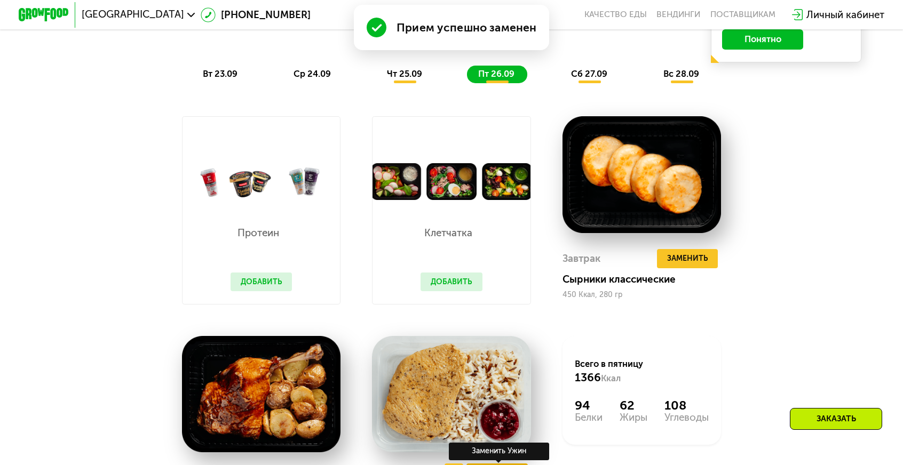
click at [498, 465] on span "Заменить" at bounding box center [496, 473] width 41 height 13
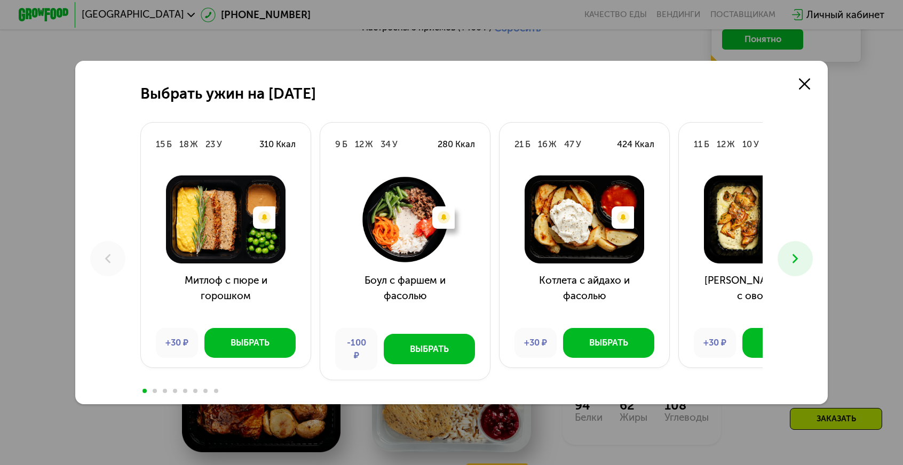
click at [787, 257] on icon at bounding box center [794, 258] width 15 height 15
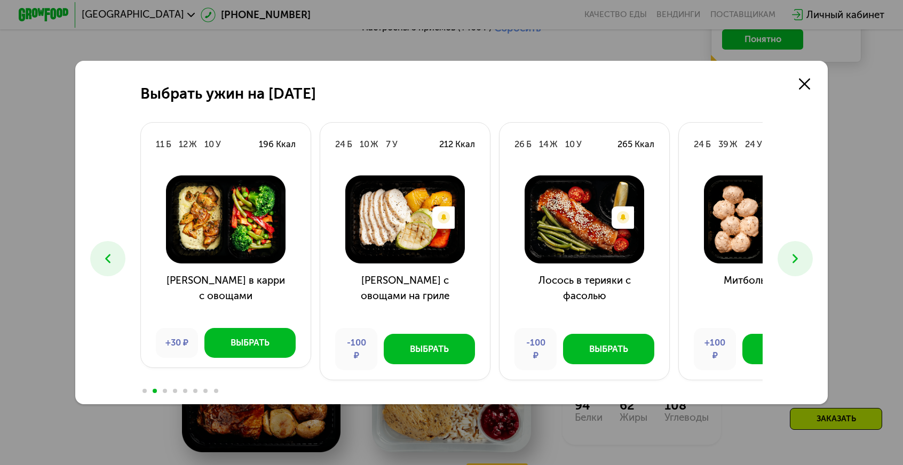
click at [115, 251] on icon at bounding box center [107, 258] width 15 height 15
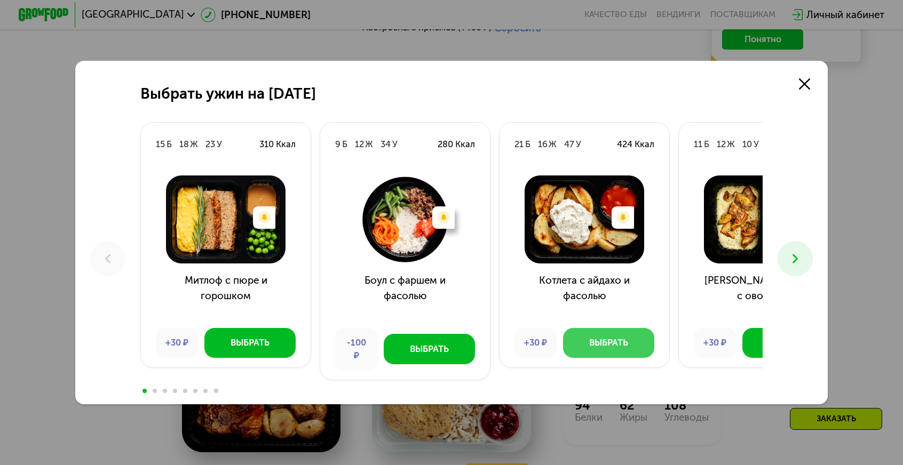
click at [654, 328] on button "Выбрать" at bounding box center [608, 343] width 91 height 30
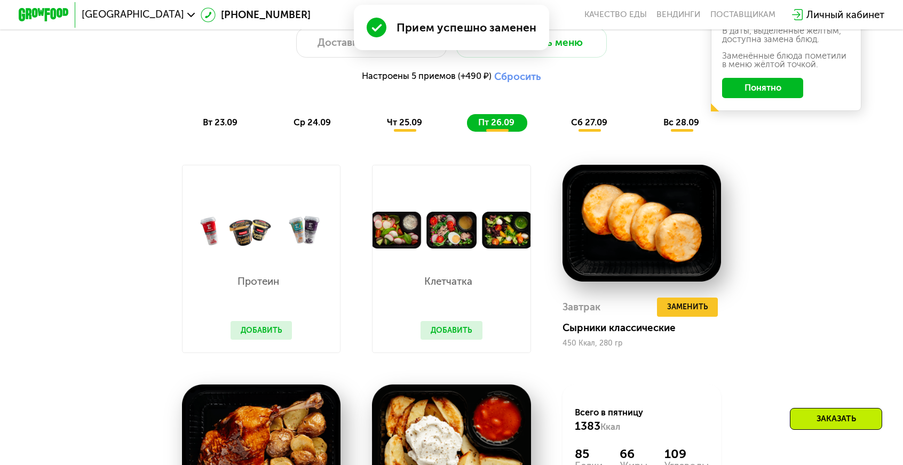
scroll to position [951, 0]
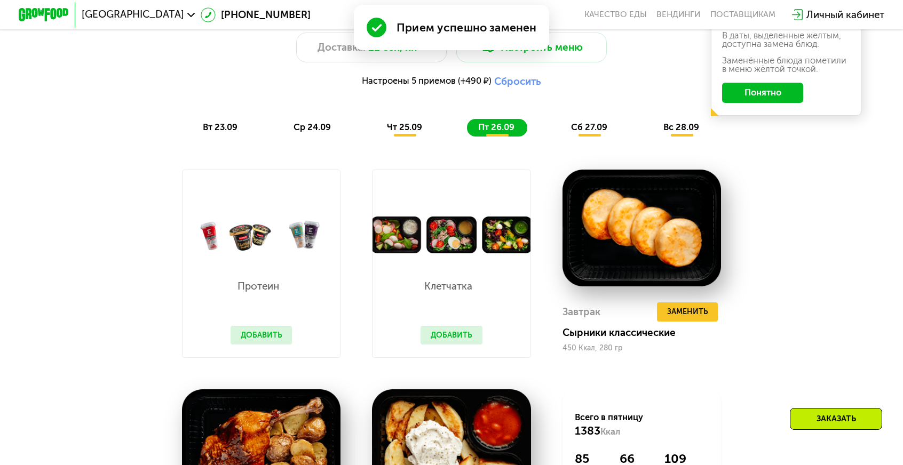
click at [409, 122] on span "чт 25.09" at bounding box center [404, 127] width 35 height 10
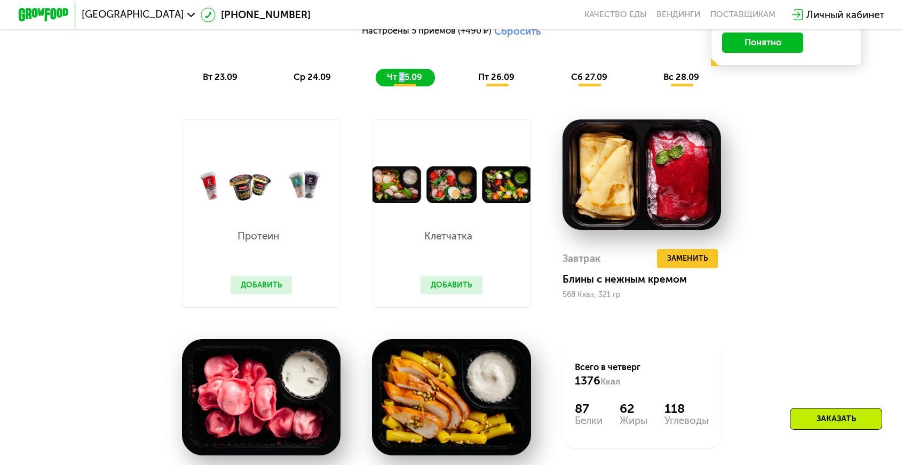
scroll to position [1004, 0]
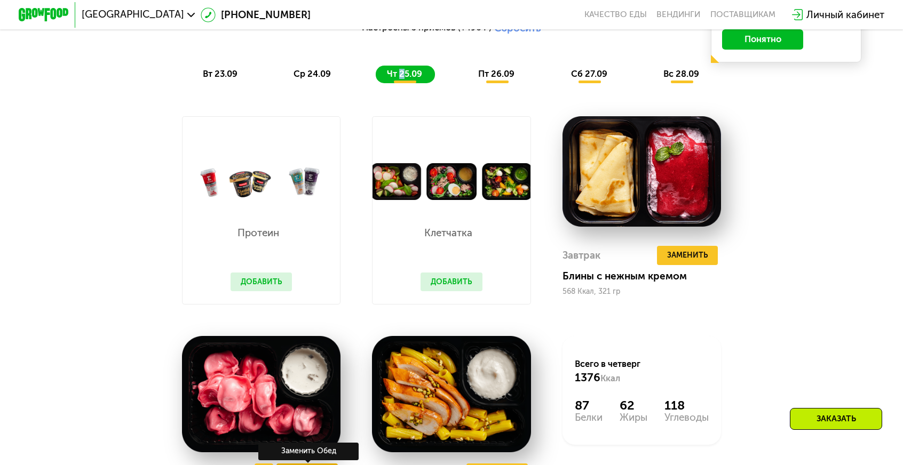
click at [328, 465] on span "Заменить" at bounding box center [307, 473] width 41 height 13
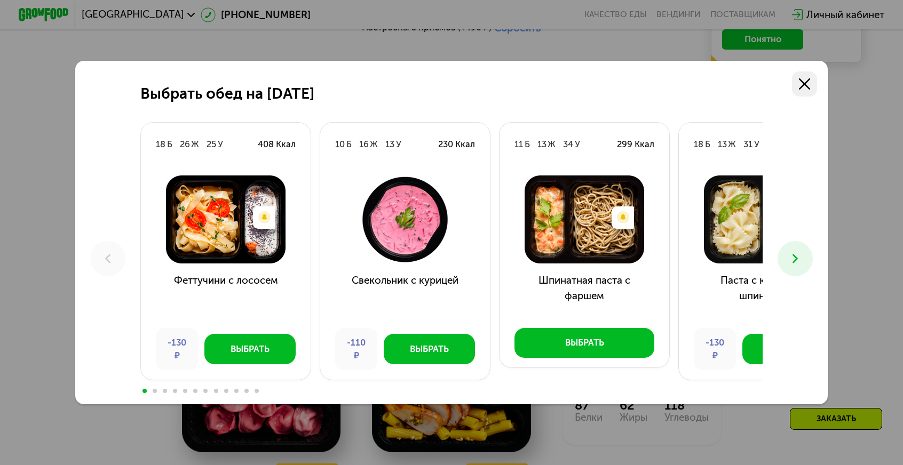
click at [799, 90] on icon at bounding box center [804, 83] width 11 height 11
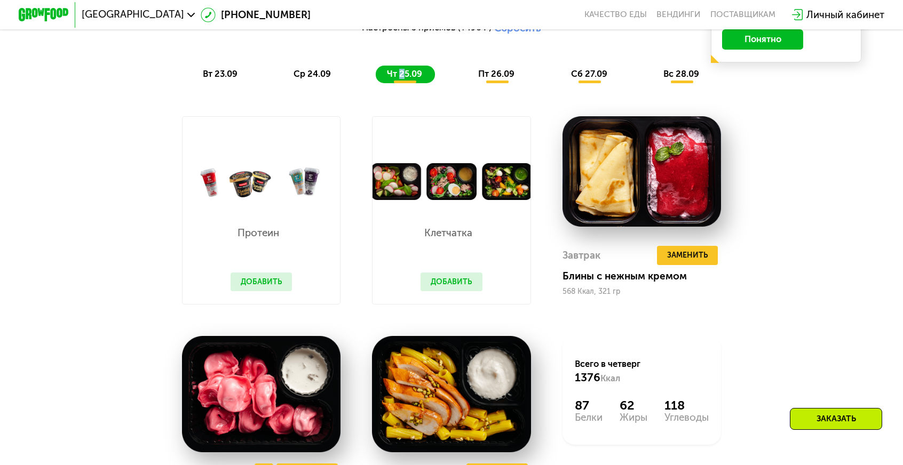
click at [291, 336] on img at bounding box center [261, 394] width 159 height 117
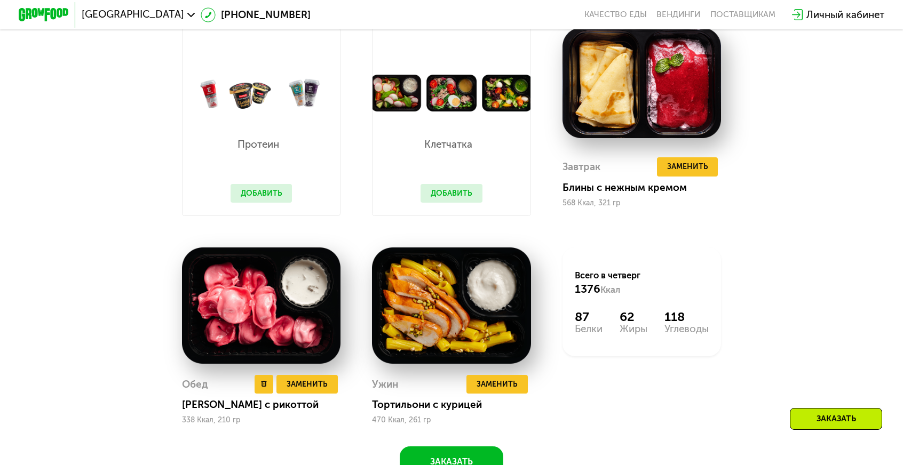
scroll to position [1111, 0]
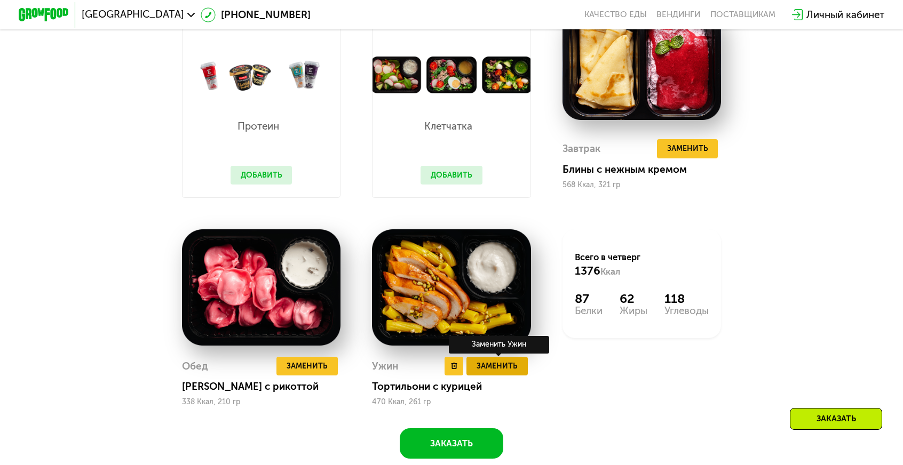
click at [499, 360] on span "Заменить" at bounding box center [496, 366] width 41 height 13
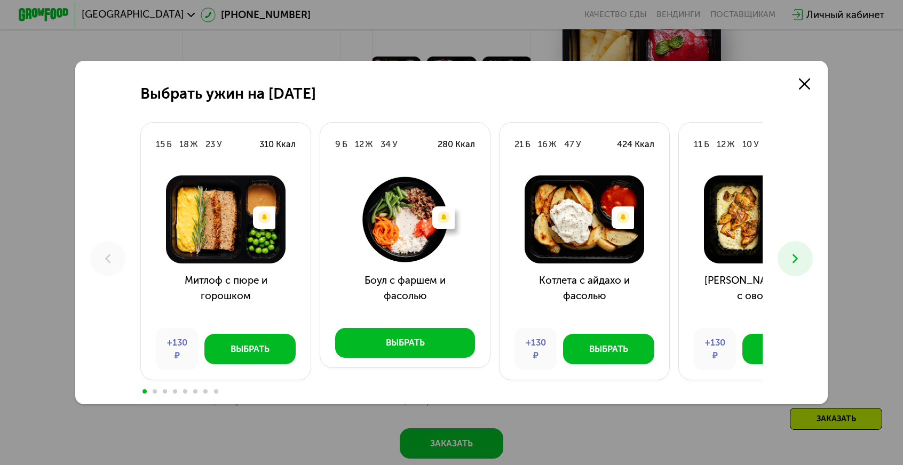
click at [787, 255] on icon at bounding box center [794, 258] width 15 height 15
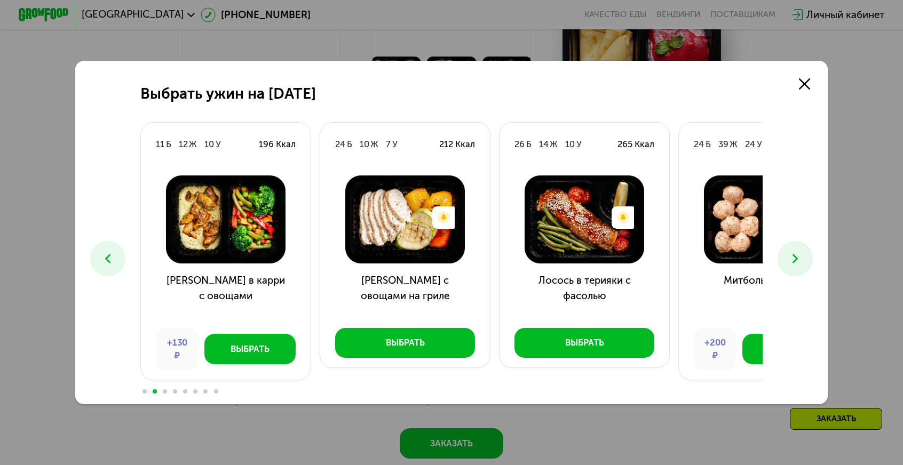
click at [787, 255] on icon at bounding box center [794, 258] width 15 height 15
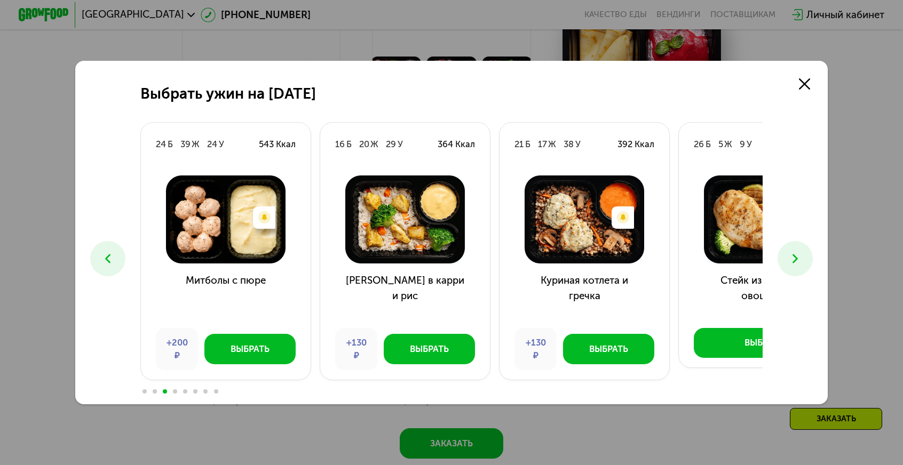
click at [787, 255] on icon at bounding box center [794, 258] width 15 height 15
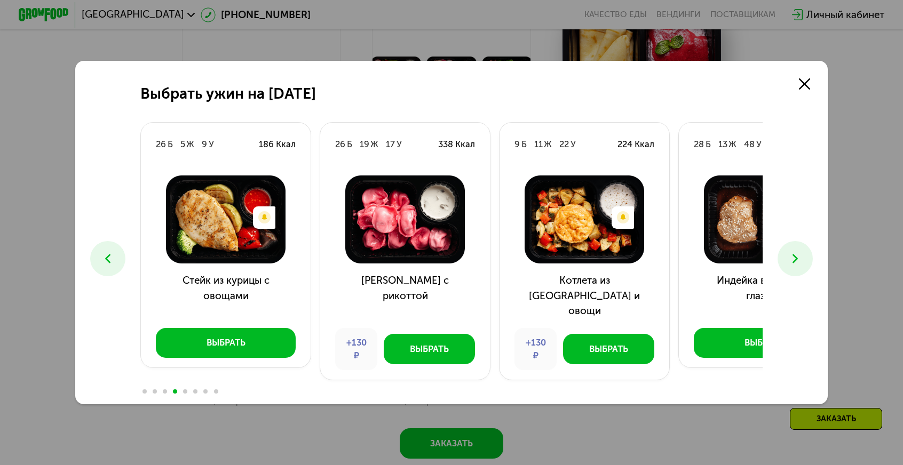
click at [787, 255] on icon at bounding box center [794, 258] width 15 height 15
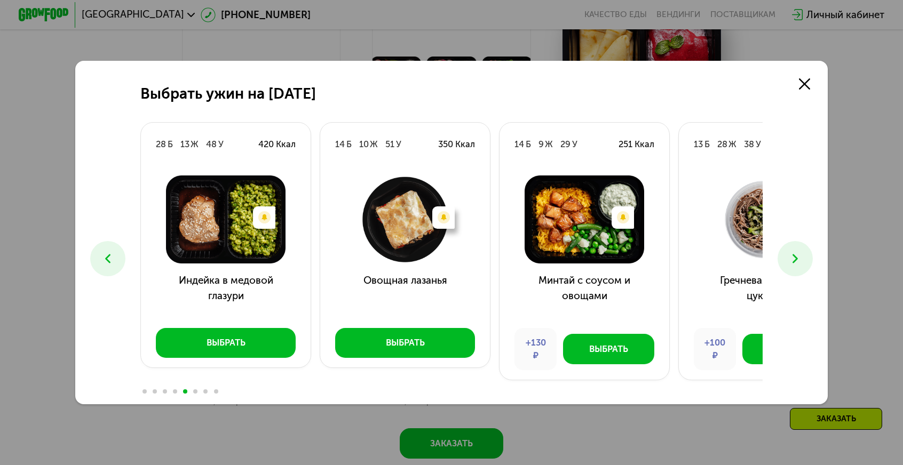
click at [787, 255] on icon at bounding box center [794, 258] width 15 height 15
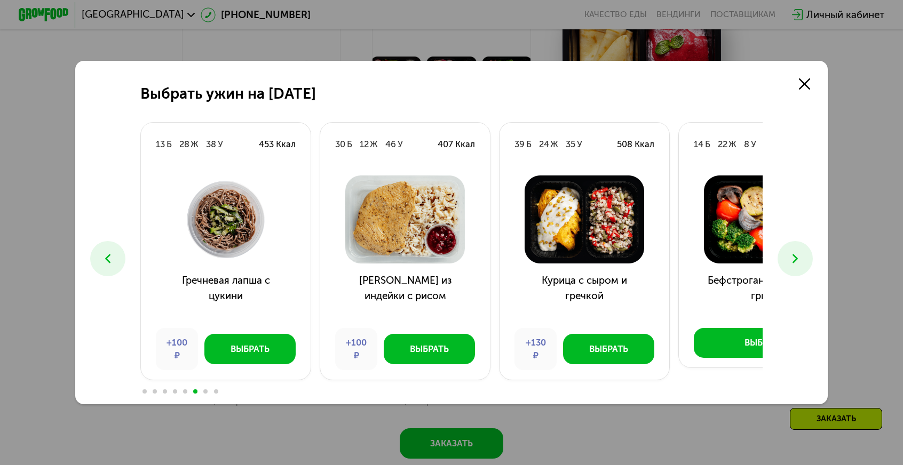
click at [787, 255] on icon at bounding box center [794, 258] width 15 height 15
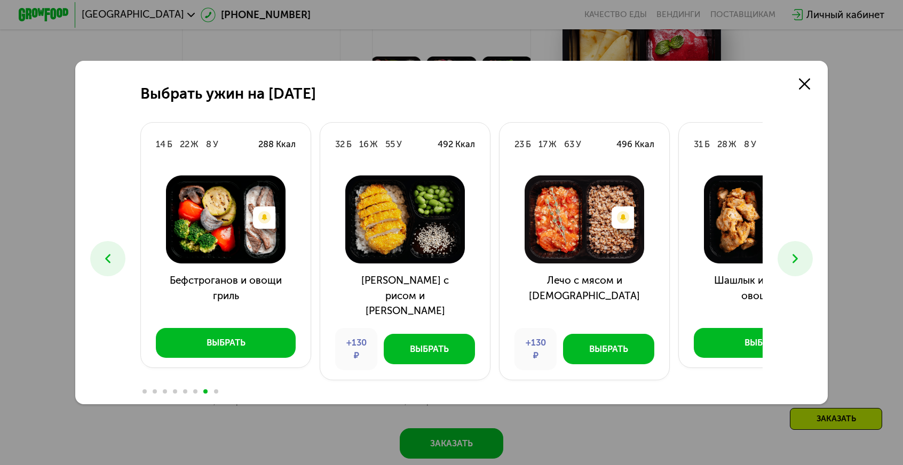
click at [787, 255] on icon at bounding box center [794, 258] width 15 height 15
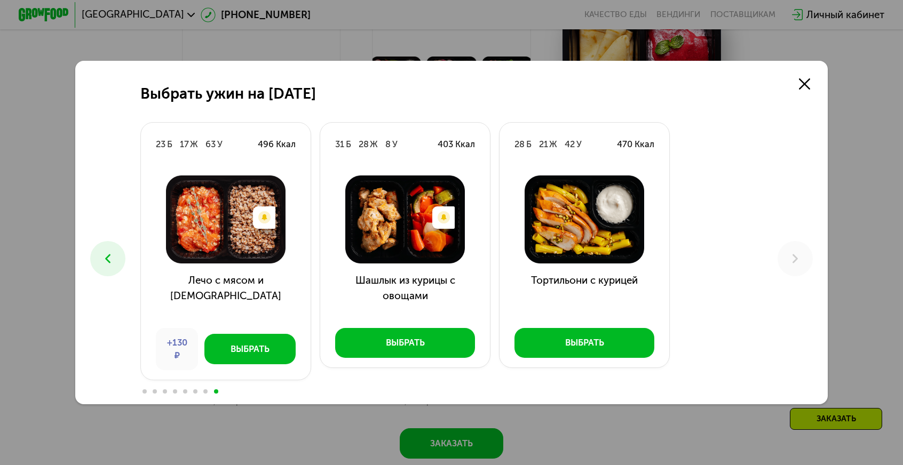
click at [762, 261] on div "Выбрать ужин на [DATE] Б 18 Ж 23 У 310 Ккал Есть нежелательные ингредиенты: Лук…" at bounding box center [451, 232] width 752 height 343
click at [792, 97] on link at bounding box center [804, 83] width 25 height 25
